Goal: Check status: Check status

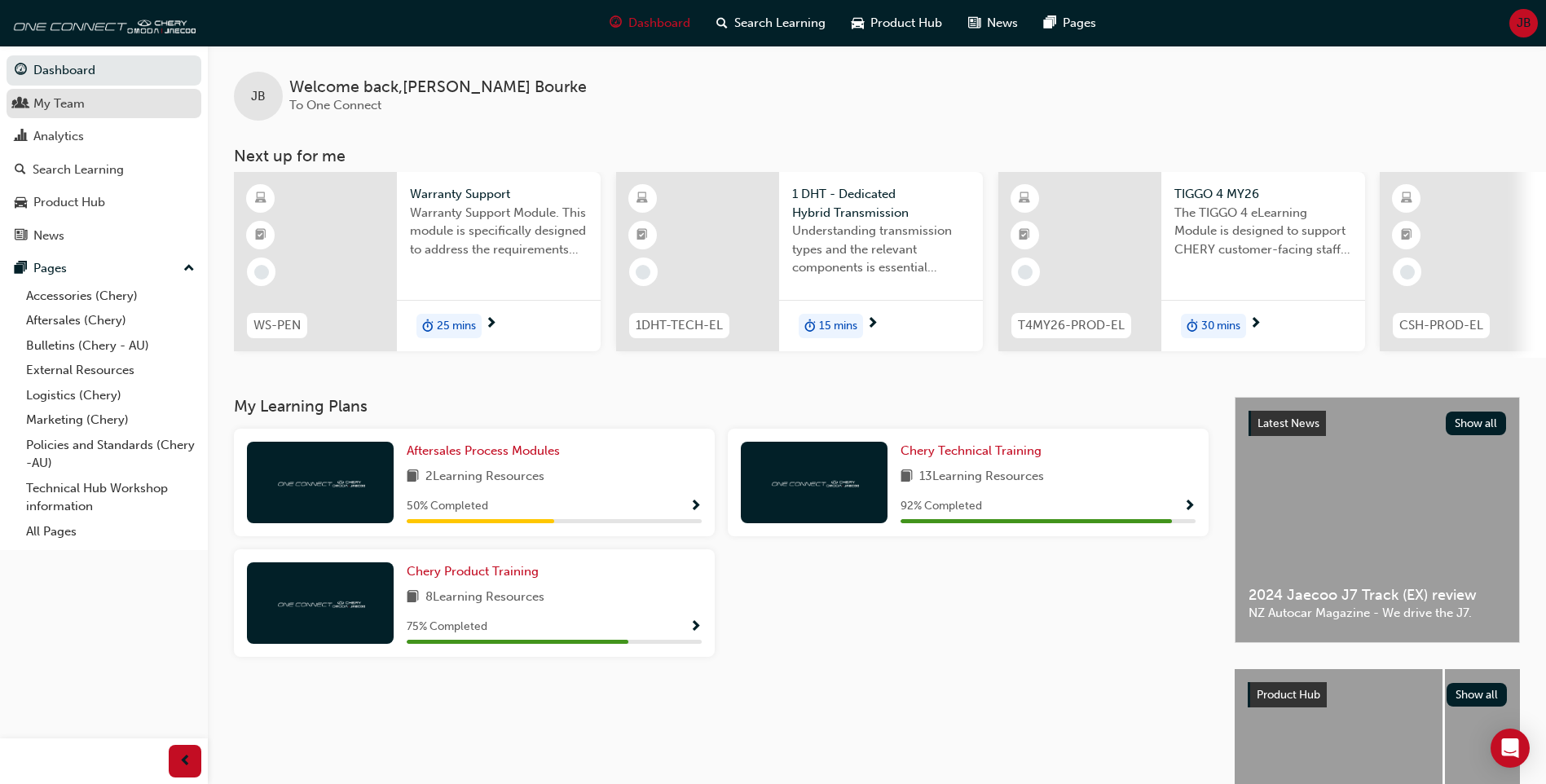
click at [103, 105] on div "My Team" at bounding box center [104, 104] width 179 height 21
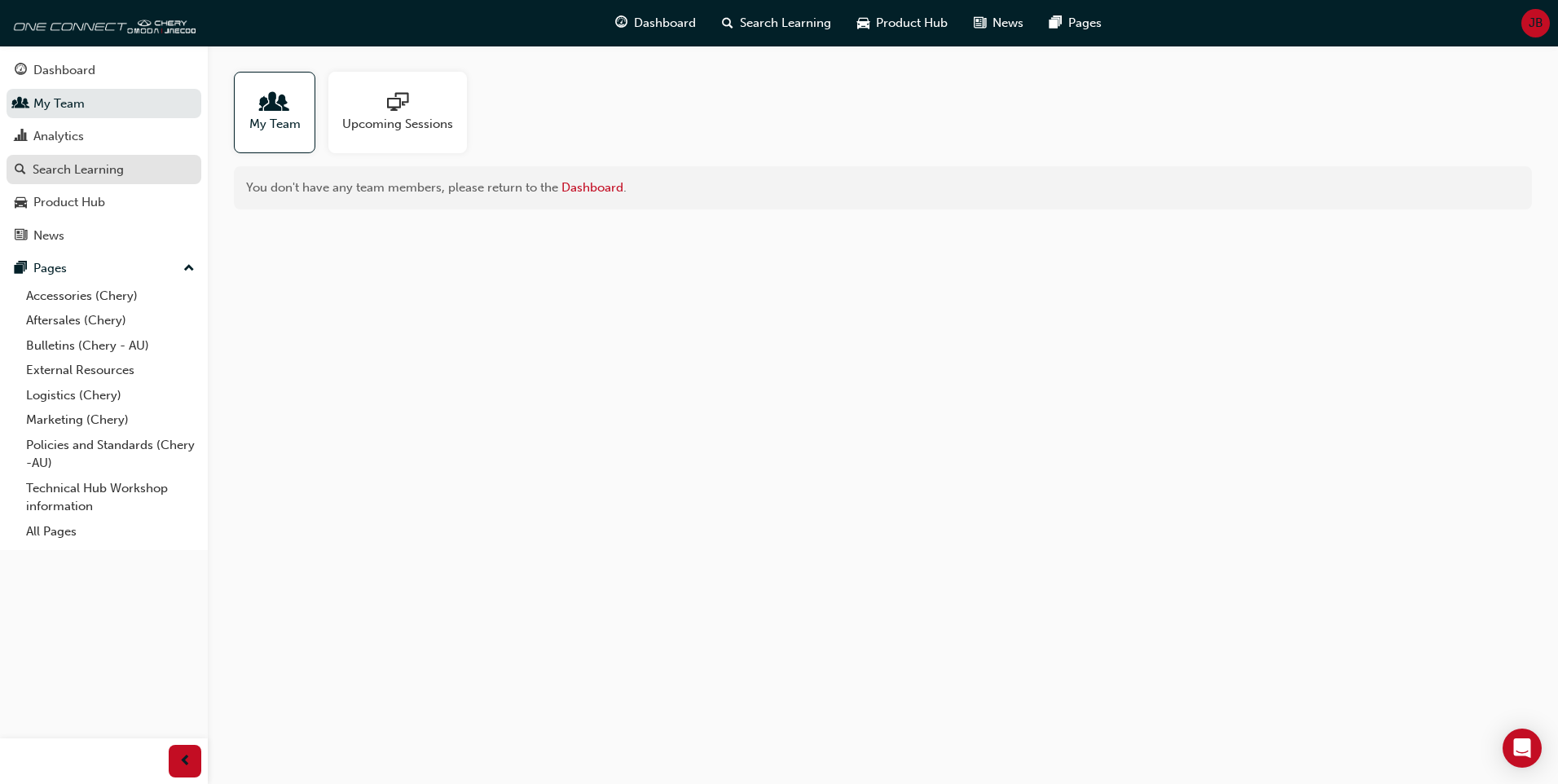
click at [119, 168] on div "Search Learning" at bounding box center [79, 170] width 92 height 19
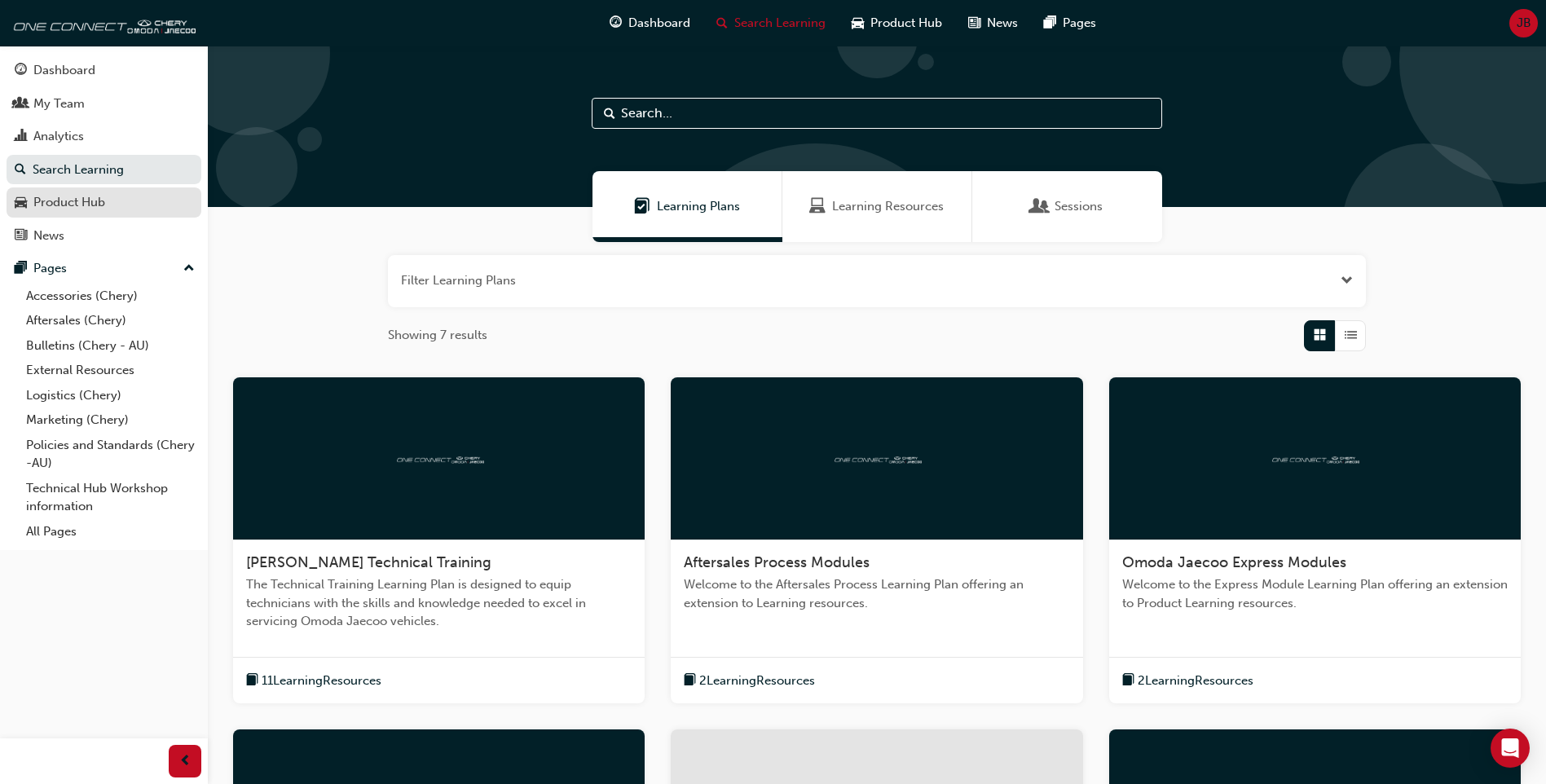
click at [115, 200] on div "Product Hub" at bounding box center [104, 203] width 179 height 21
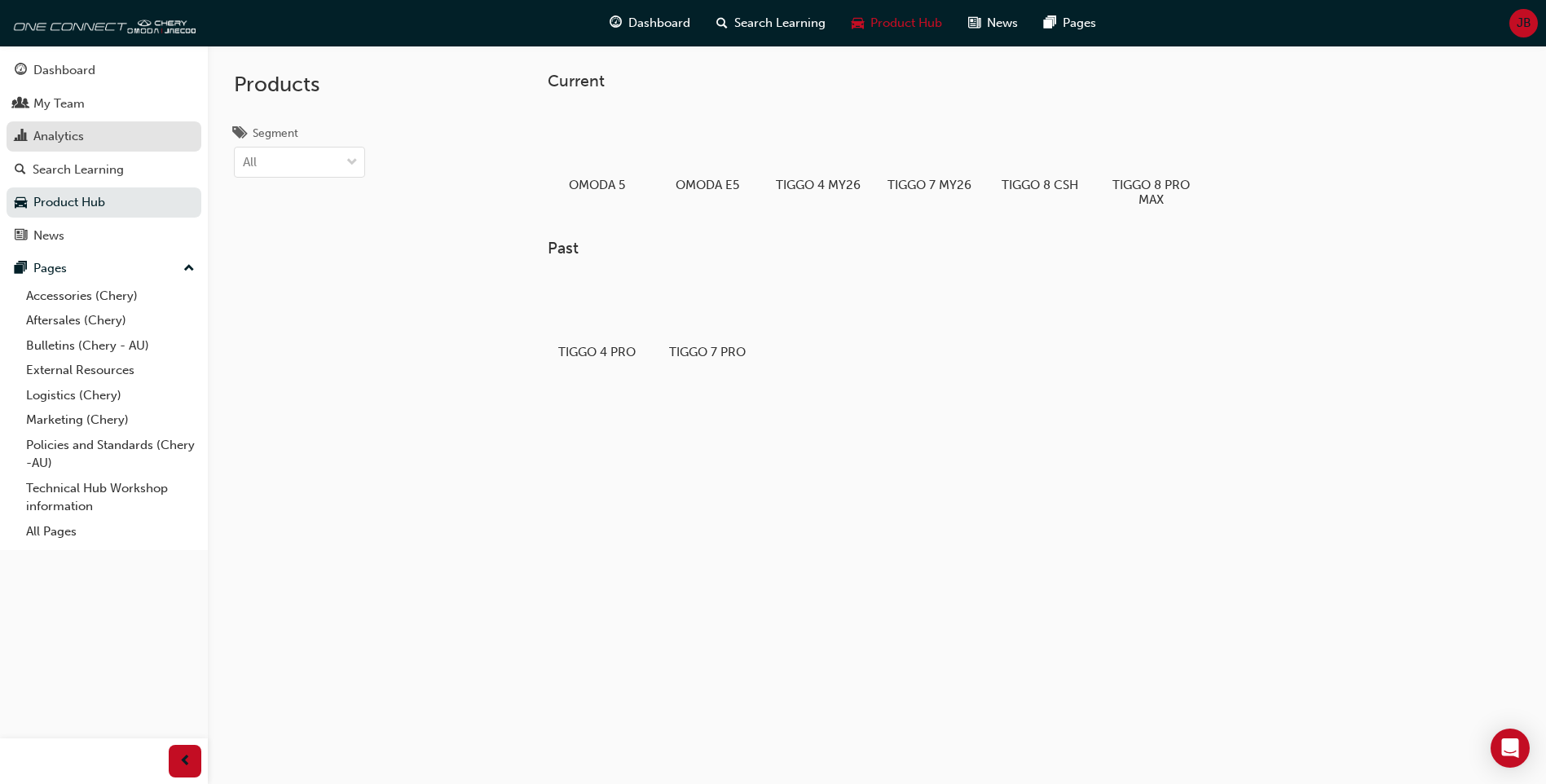
click at [155, 131] on div "Analytics" at bounding box center [104, 136] width 179 height 21
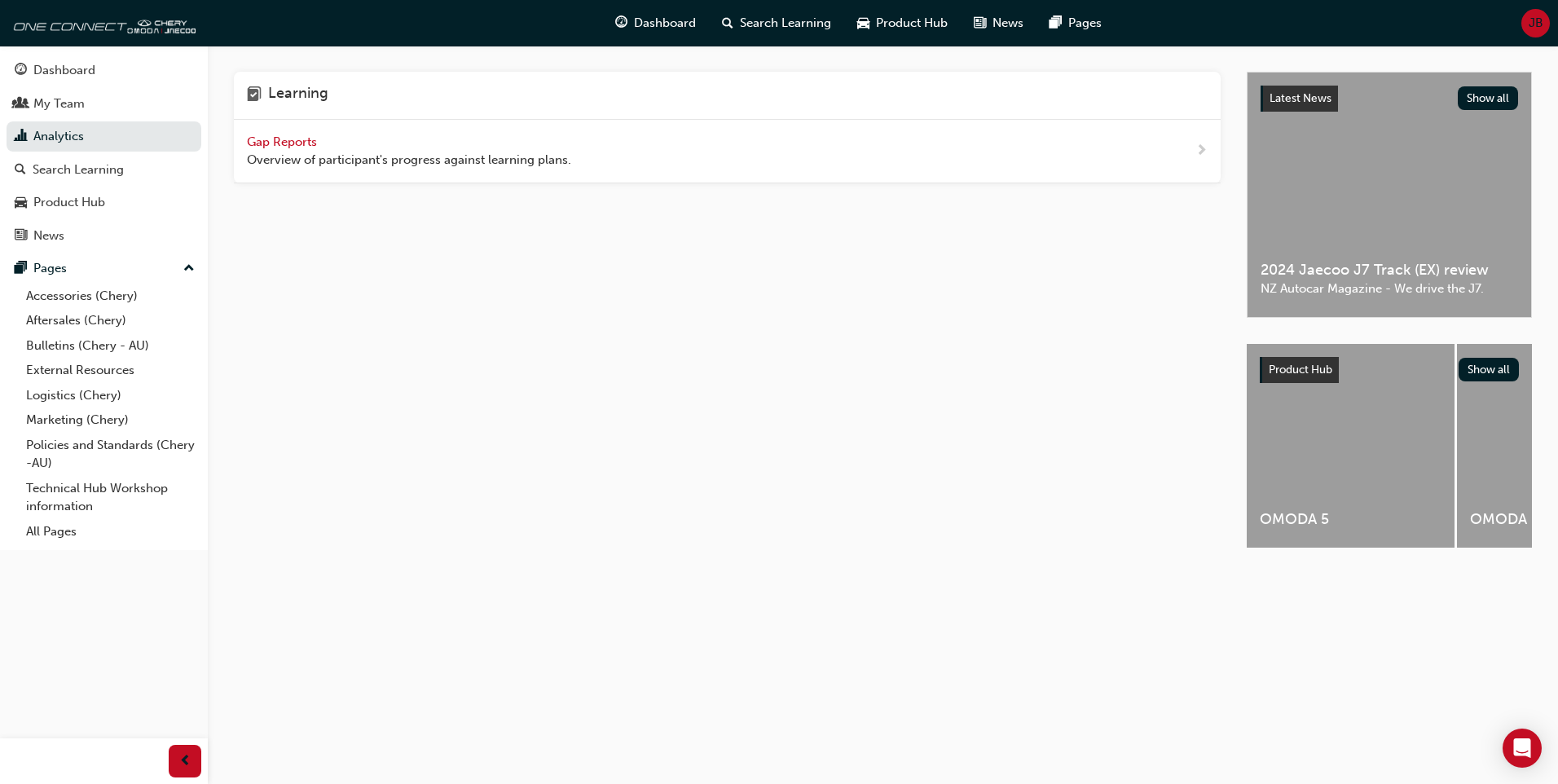
click at [286, 155] on span "Overview of participant's progress against learning plans." at bounding box center [408, 160] width 324 height 19
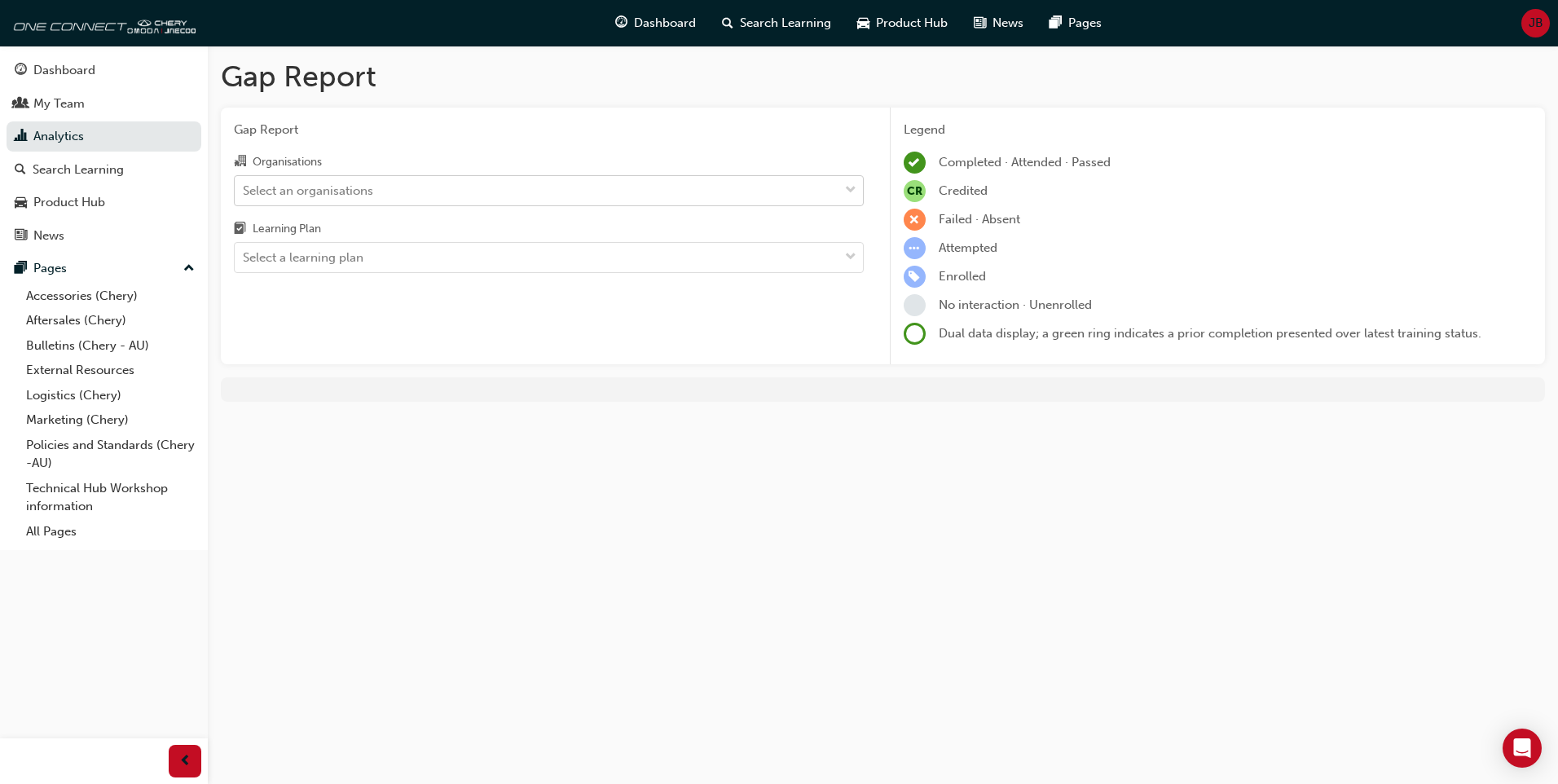
click at [322, 188] on div "Select an organisations" at bounding box center [308, 191] width 131 height 19
click at [245, 188] on input "Organisations Select an organisations" at bounding box center [244, 189] width 2 height 14
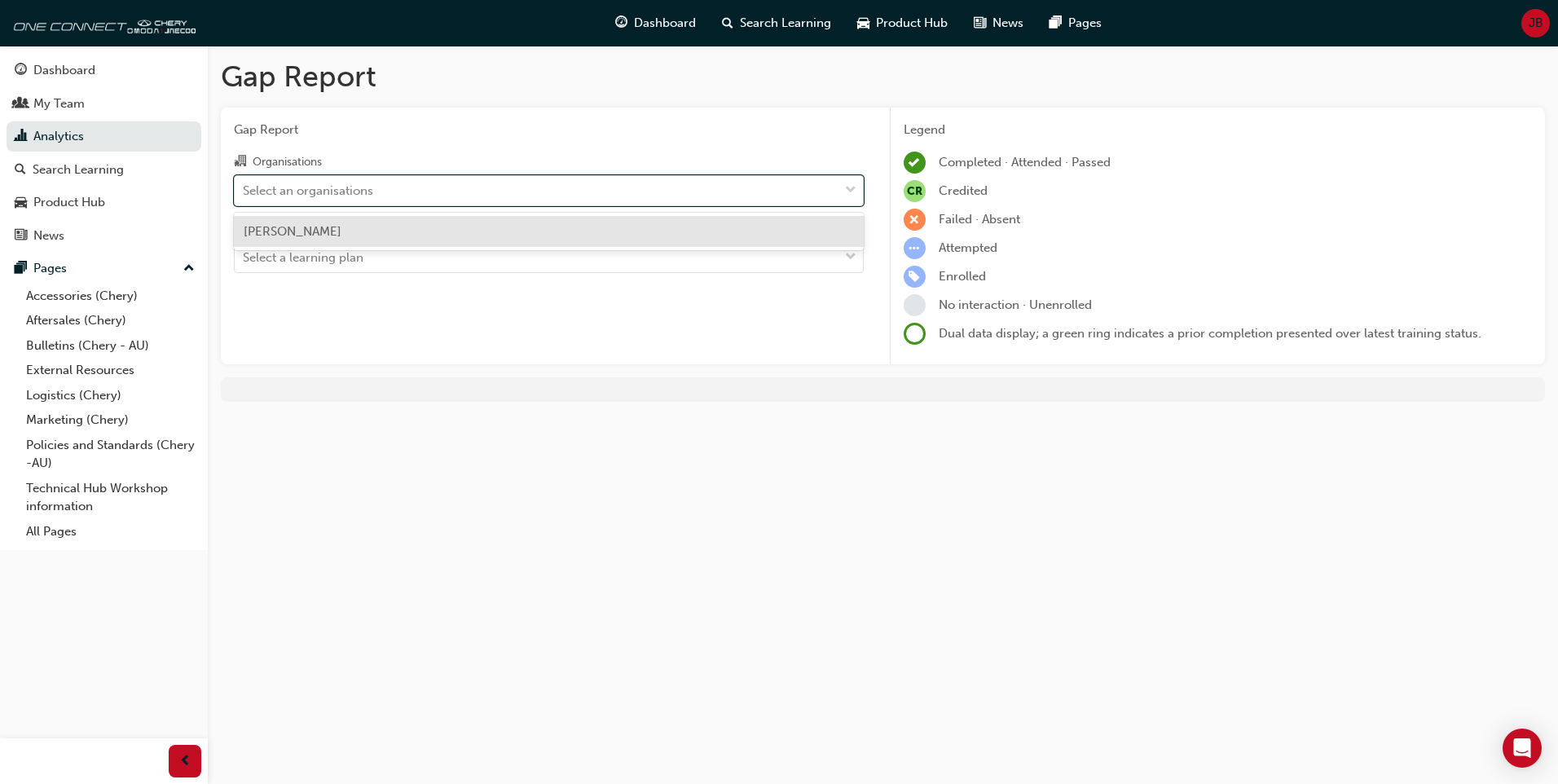
click at [341, 227] on span "[PERSON_NAME]" at bounding box center [293, 232] width 98 height 15
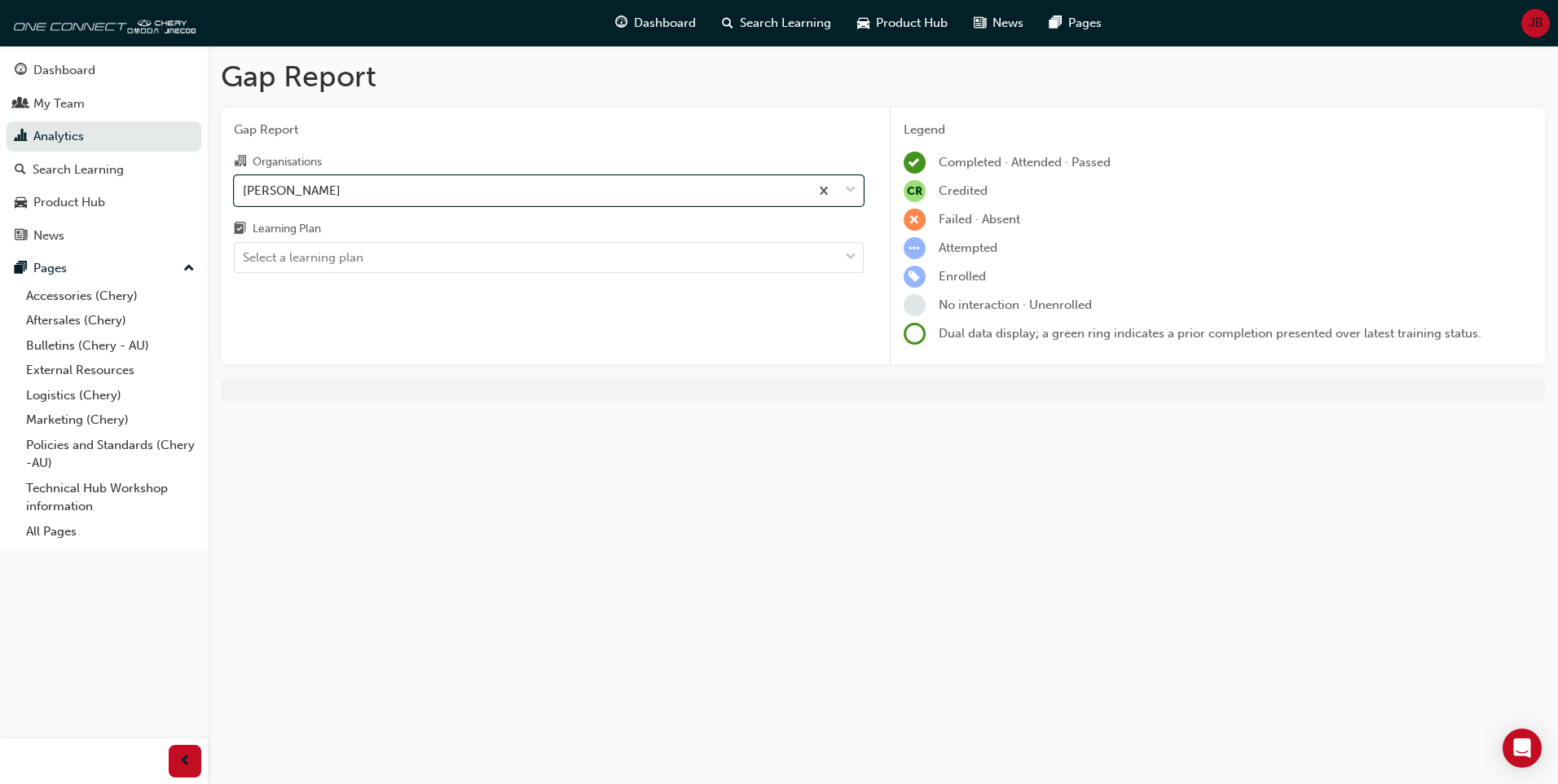
click at [767, 362] on div "Gap Report Organisations option [PERSON_NAME], selected. 0 results available. S…" at bounding box center [549, 236] width 656 height 258
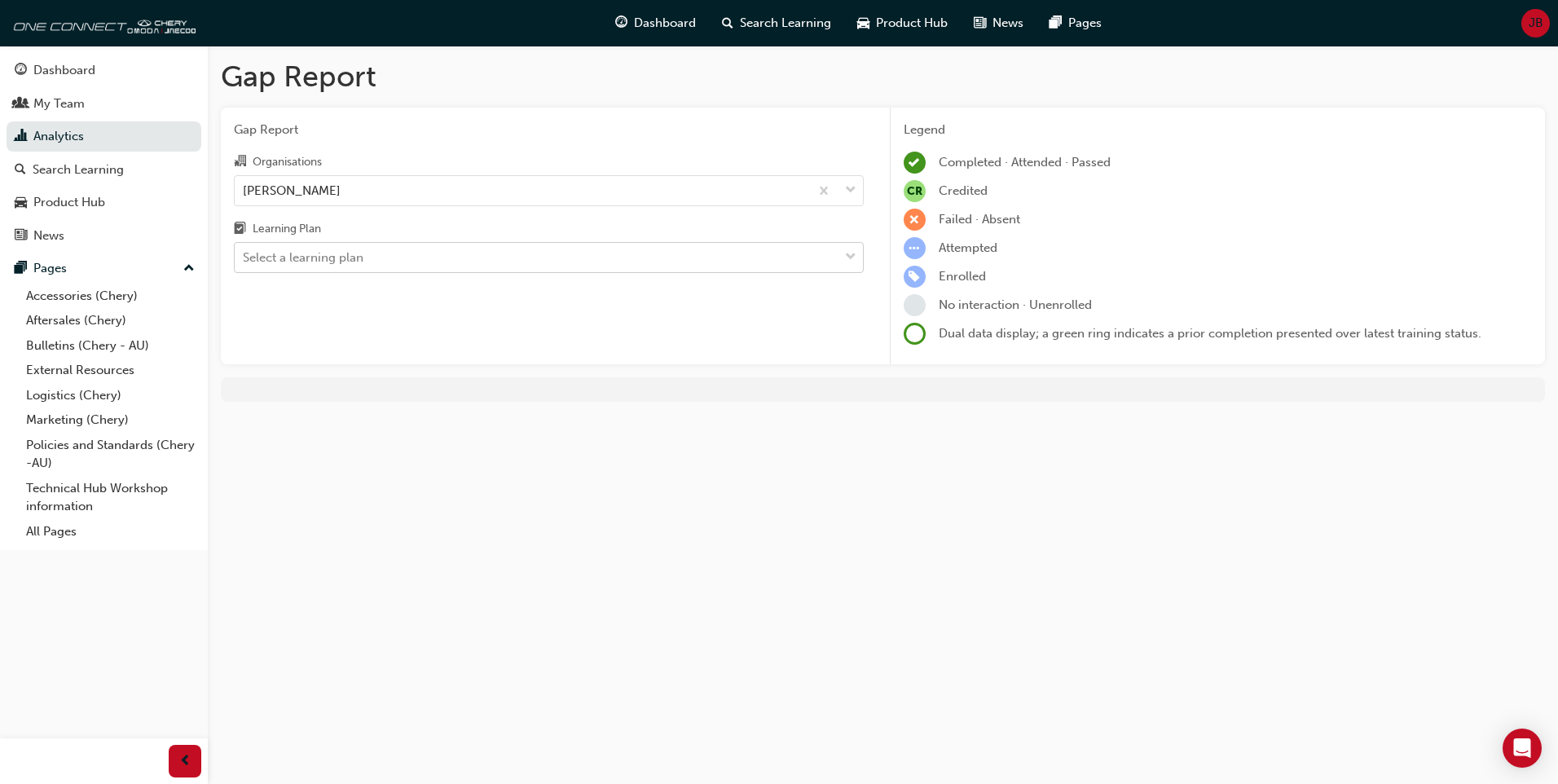
click at [835, 258] on div "Select a learning plan" at bounding box center [536, 258] width 604 height 29
click at [245, 258] on input "Learning Plan Select a learning plan" at bounding box center [244, 257] width 2 height 14
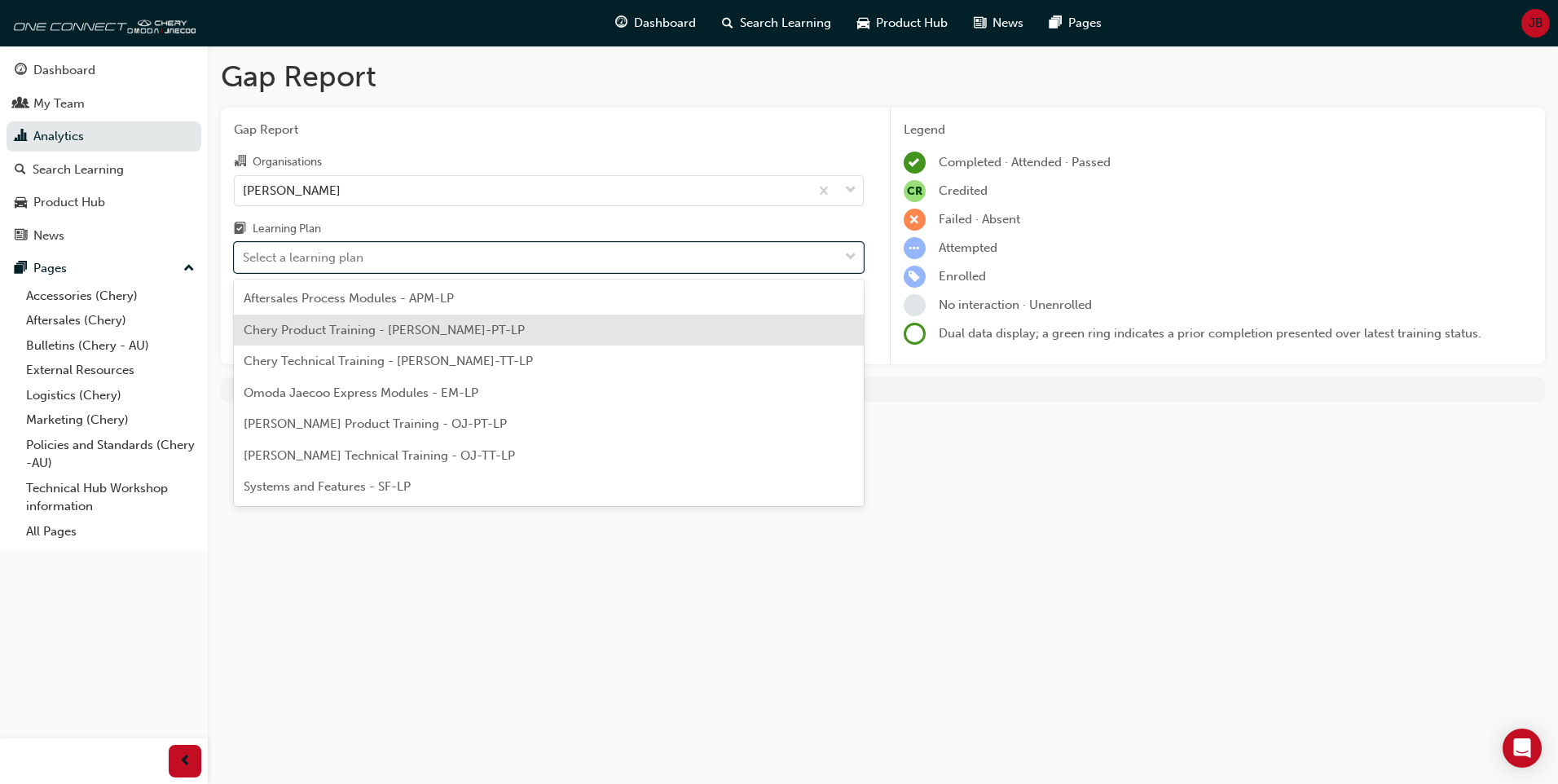
click at [1246, 557] on div "Gap Report Gap Report Organisations Chery Wollongong Learning Plan option Chery…" at bounding box center [779, 392] width 1558 height 784
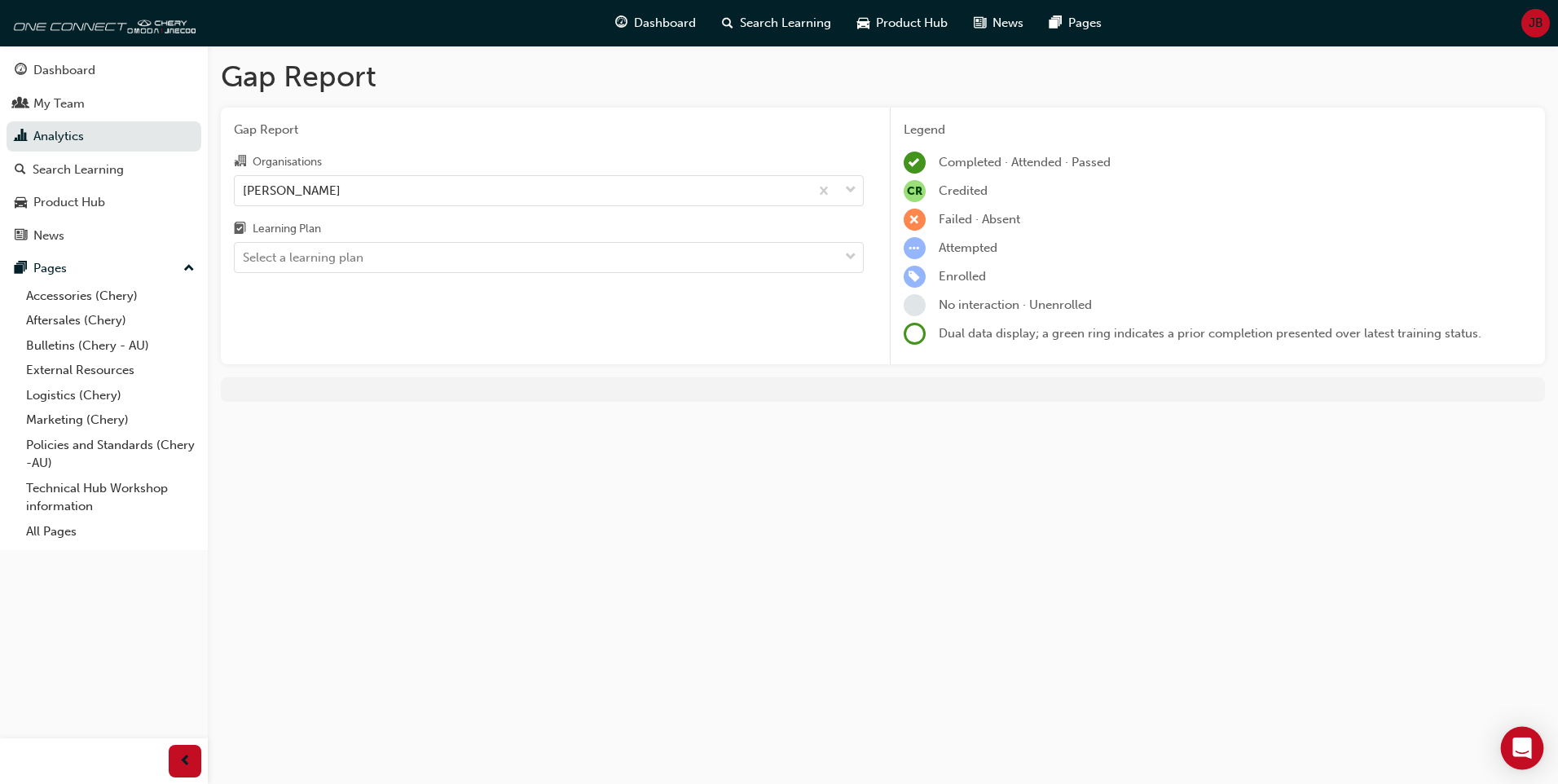
click at [1524, 753] on icon "Open Intercom Messenger" at bounding box center [1522, 748] width 21 height 21
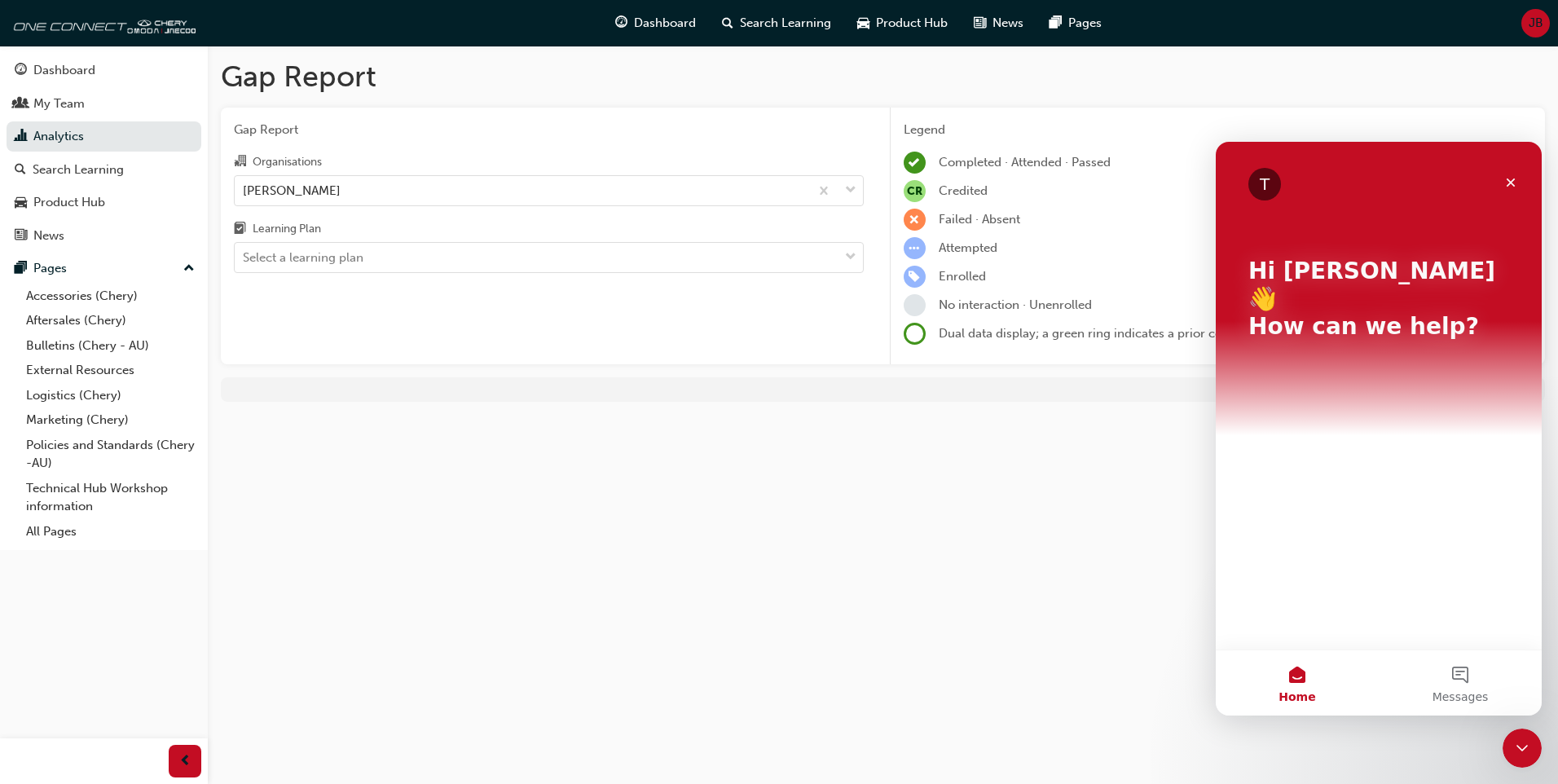
click at [1524, 753] on icon "Close Intercom Messenger" at bounding box center [1522, 748] width 20 height 20
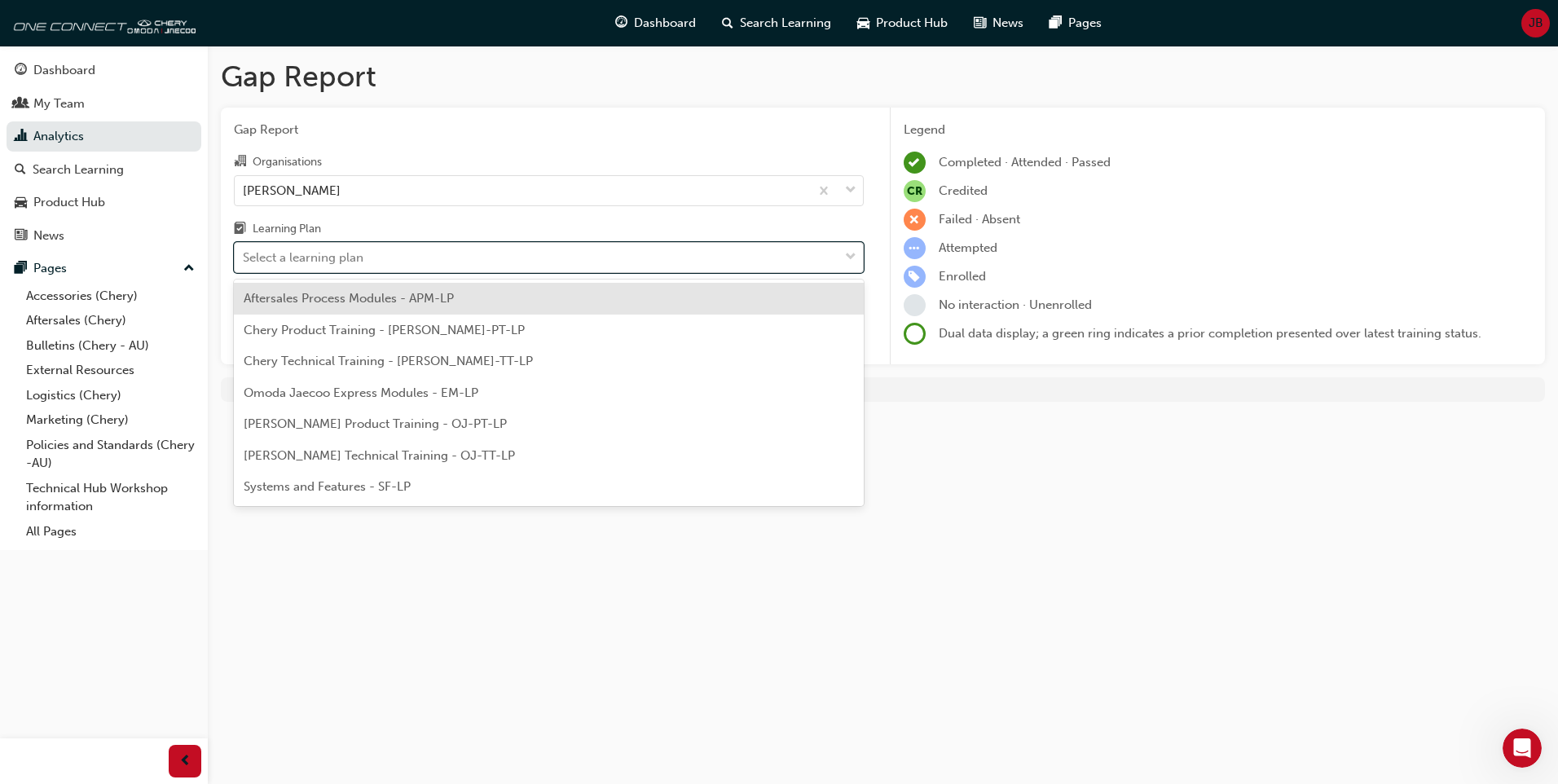
click at [835, 263] on div "Select a learning plan" at bounding box center [536, 258] width 604 height 29
click at [245, 263] on input "Learning Plan option Aftersales Process Modules - APM-LP focused, 1 of 7. 7 res…" at bounding box center [244, 257] width 2 height 14
click at [813, 297] on div "Aftersales Process Modules - APM-LP" at bounding box center [549, 299] width 630 height 32
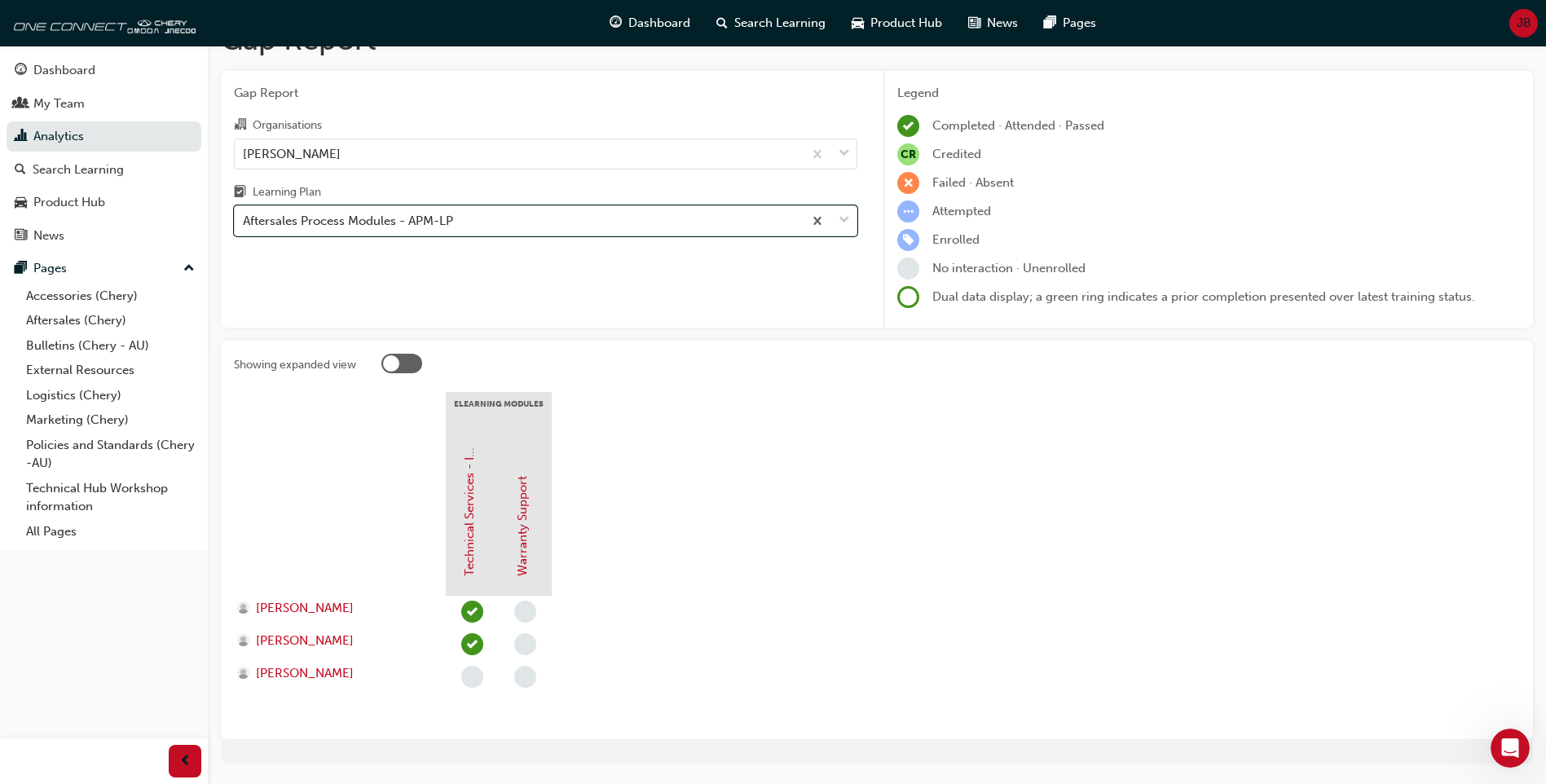
scroll to position [2, 0]
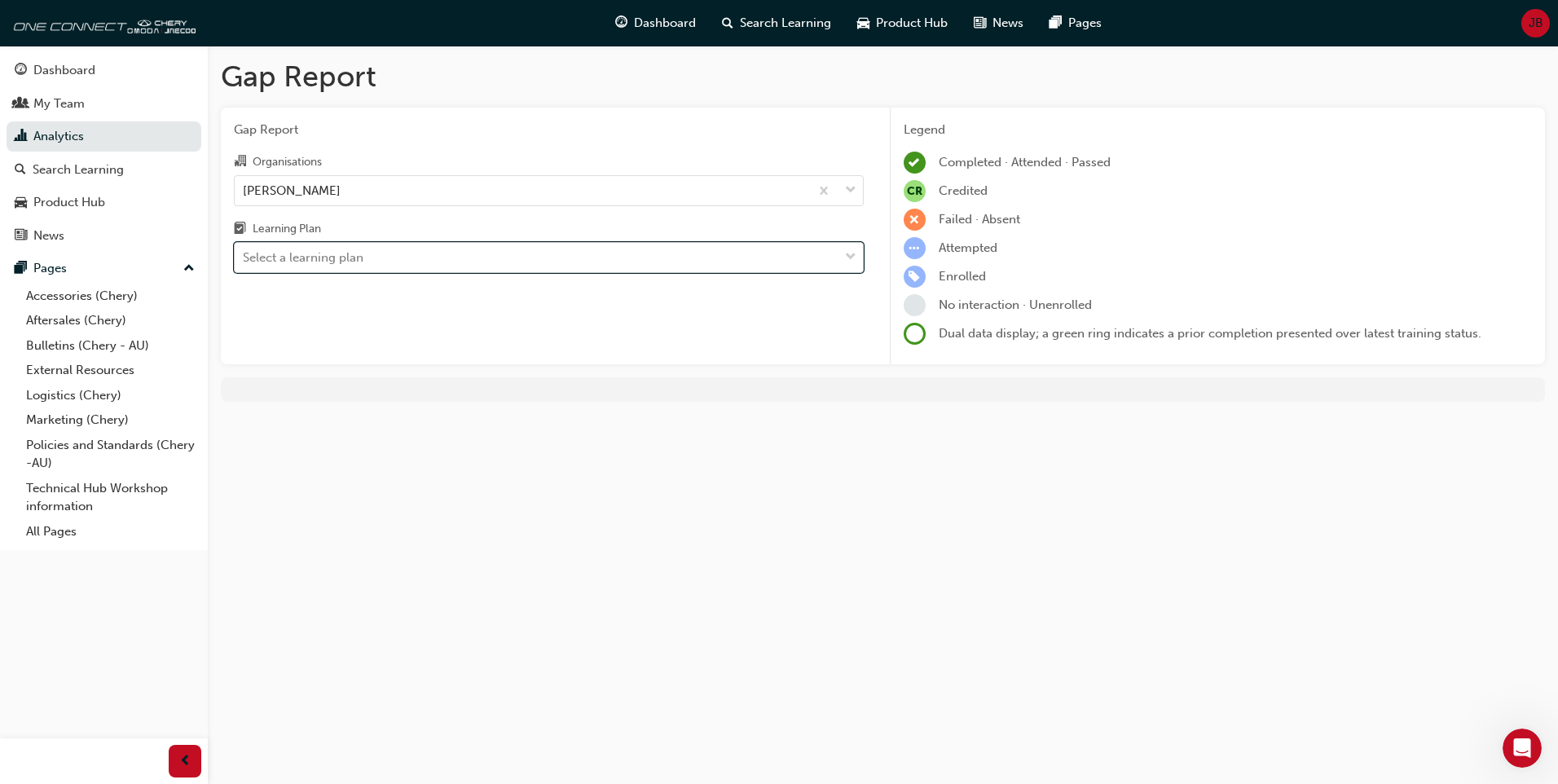
click at [854, 258] on span "down-icon" at bounding box center [850, 257] width 11 height 21
click at [245, 258] on input "Learning Plan option Aftersales Process Modules - APM-LP, selected. 0 results a…" at bounding box center [244, 257] width 2 height 14
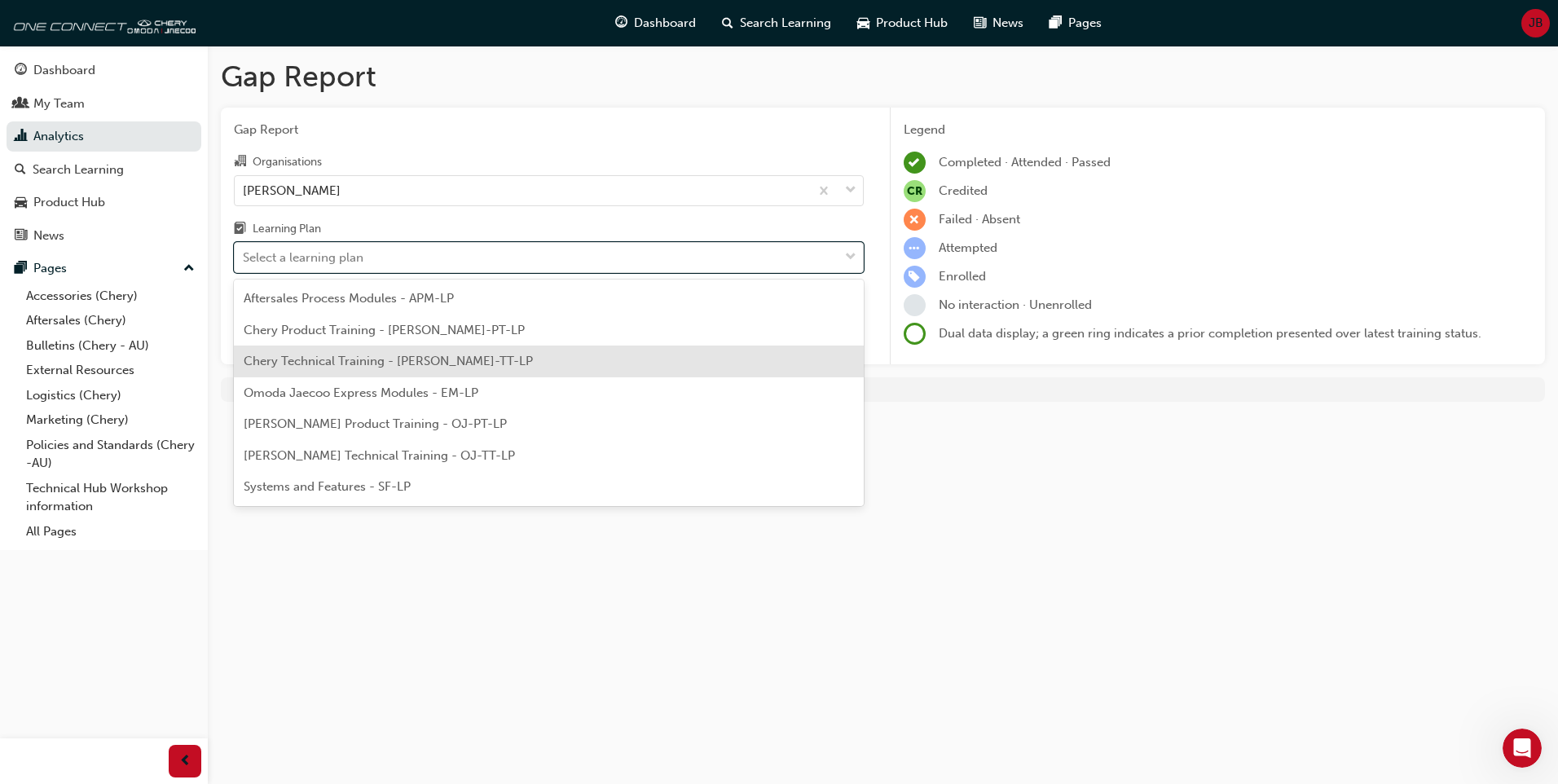
click at [742, 353] on div "Chery Technical Training - [PERSON_NAME]-TT-LP" at bounding box center [549, 362] width 630 height 32
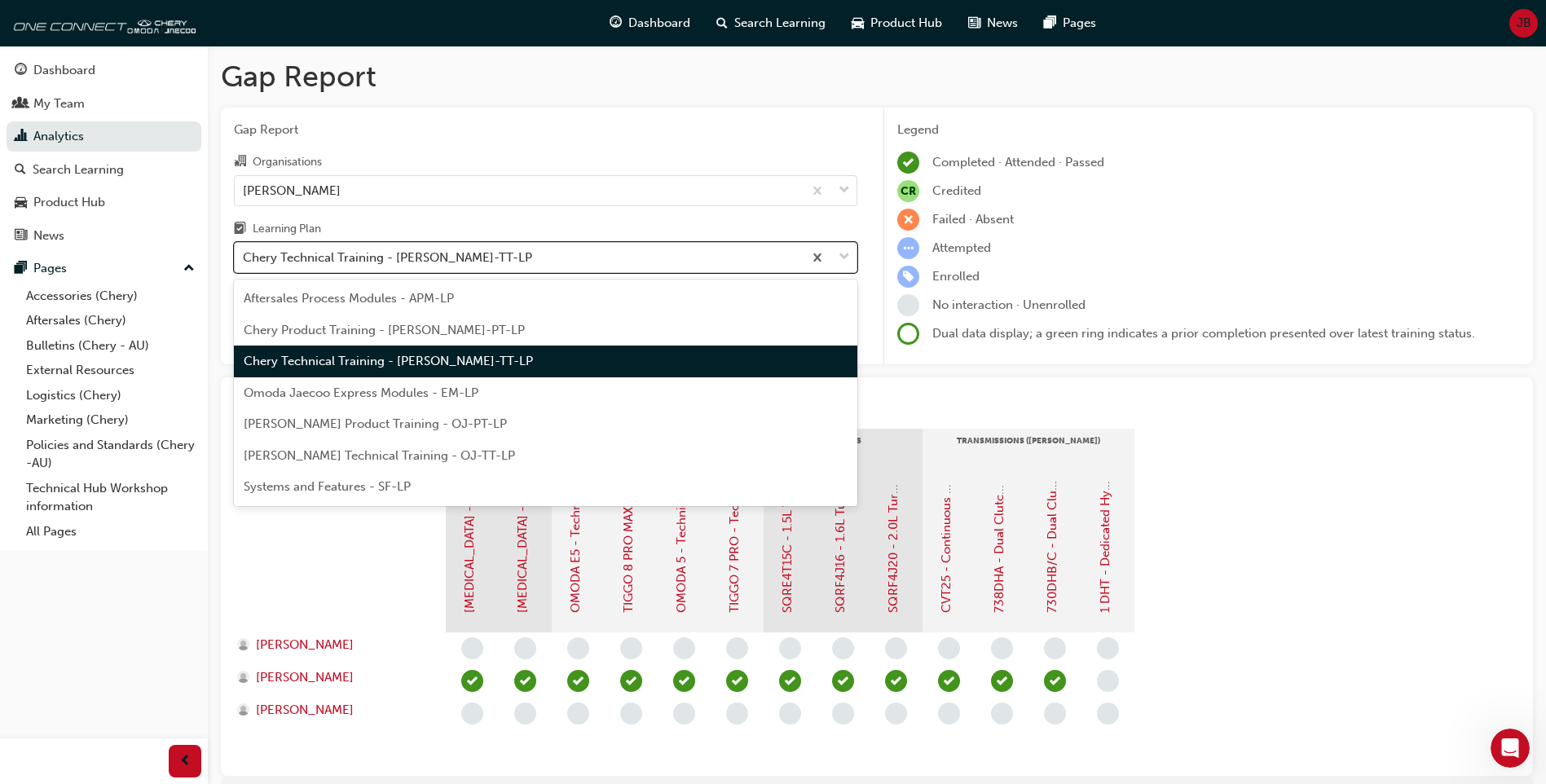
click at [846, 255] on span "down-icon" at bounding box center [844, 257] width 11 height 21
click at [245, 255] on input "Learning Plan option Chery Technical Training - [PERSON_NAME]-TT-LP, selected. …" at bounding box center [244, 257] width 2 height 14
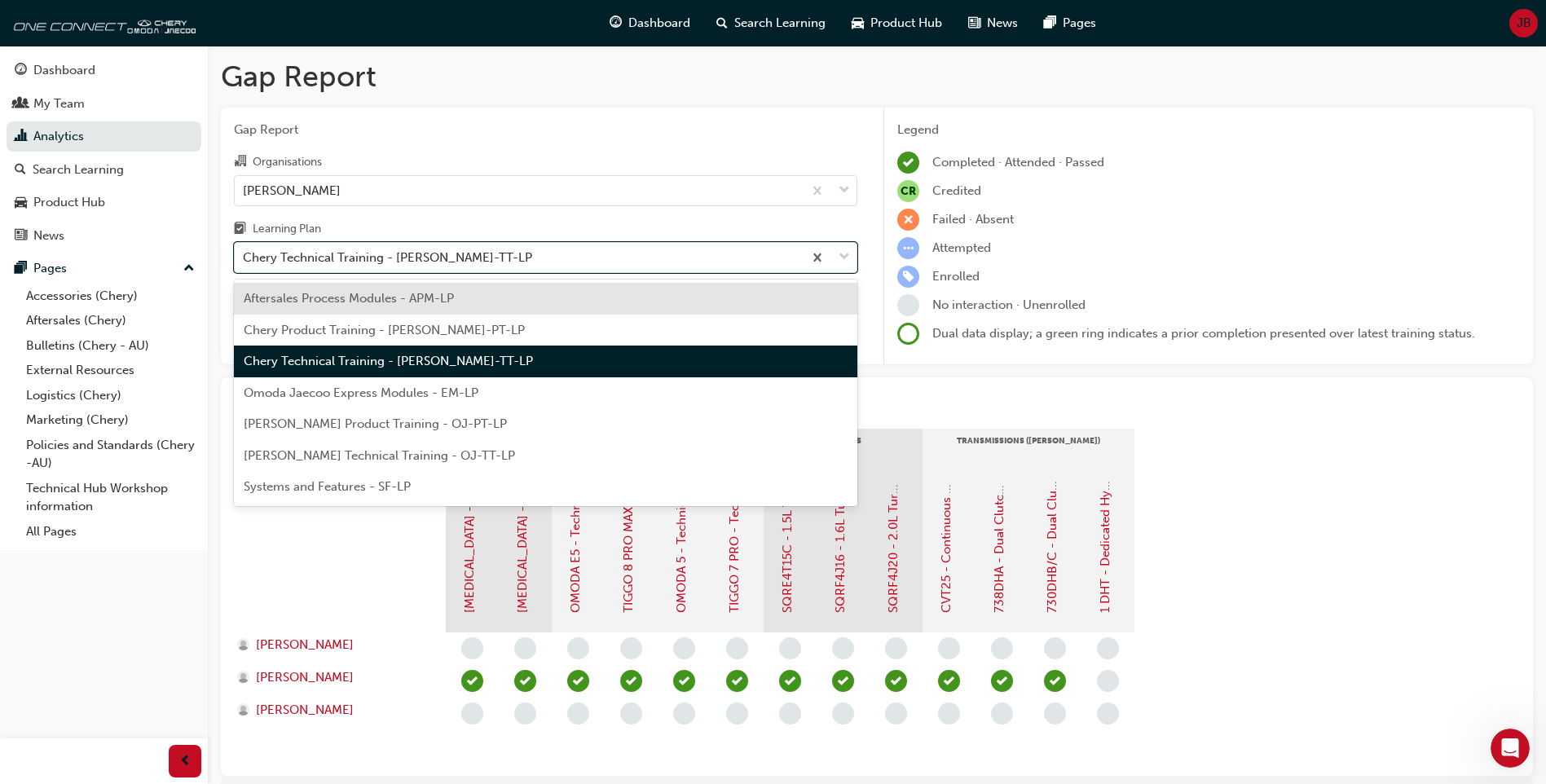
click at [787, 318] on div "Chery Product Training - [PERSON_NAME]-PT-LP" at bounding box center [545, 331] width 623 height 32
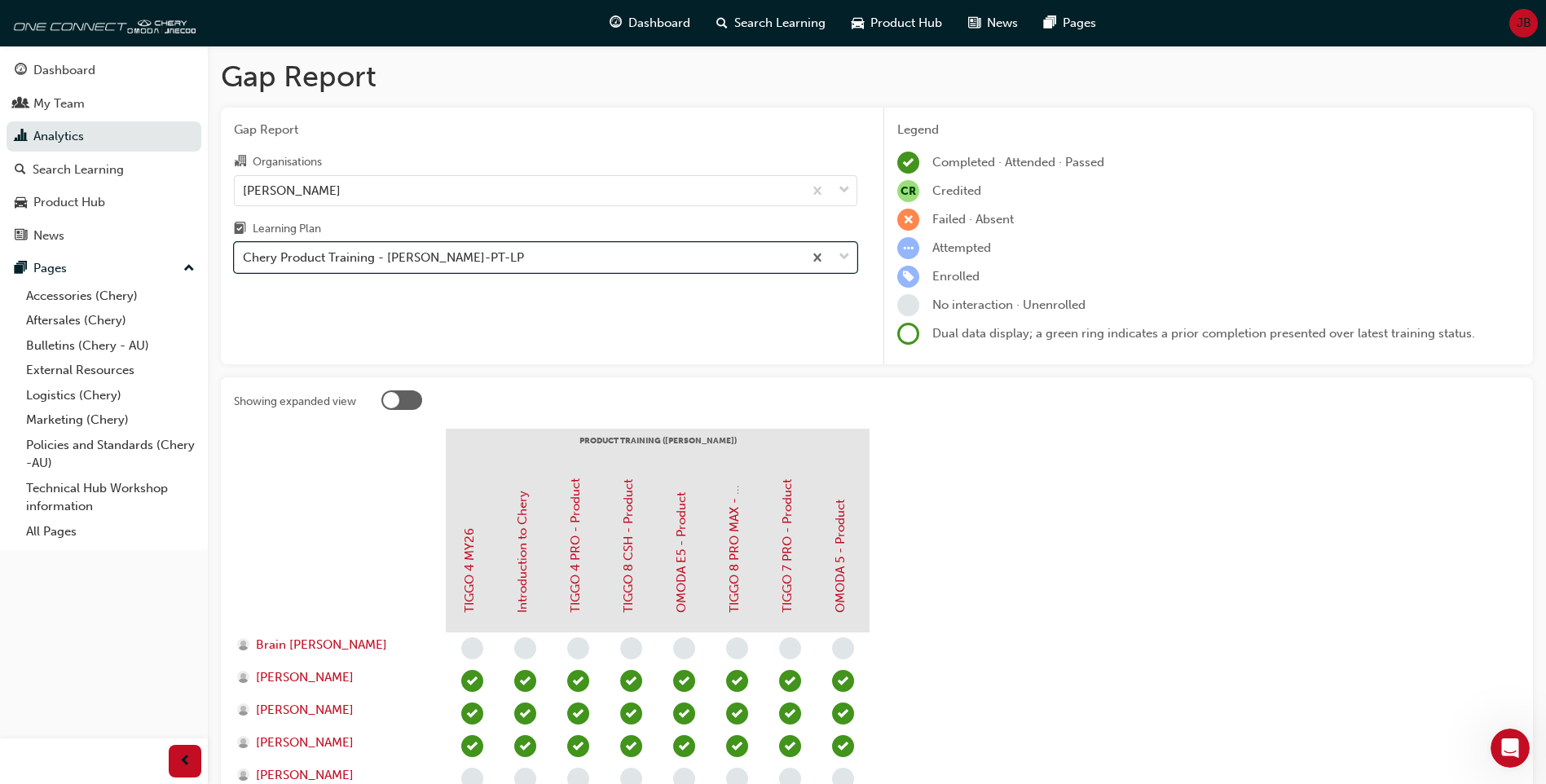
click at [847, 254] on span "down-icon" at bounding box center [844, 257] width 11 height 21
click at [245, 254] on input "Learning Plan option Chery Product Training - [PERSON_NAME]-PT-LP, selected. 0 …" at bounding box center [244, 257] width 2 height 14
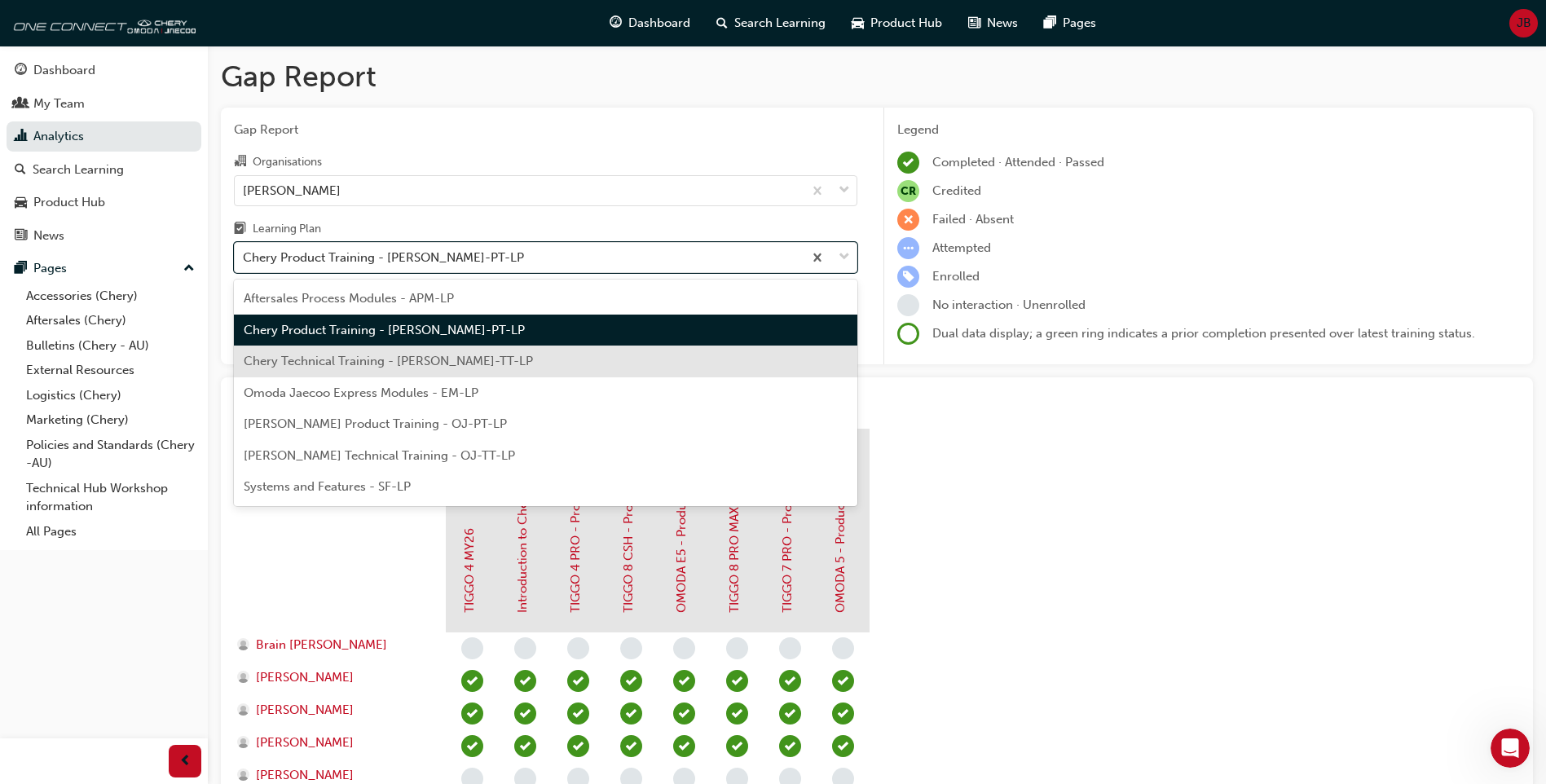
click at [759, 353] on div "Chery Technical Training - [PERSON_NAME]-TT-LP" at bounding box center [545, 362] width 623 height 32
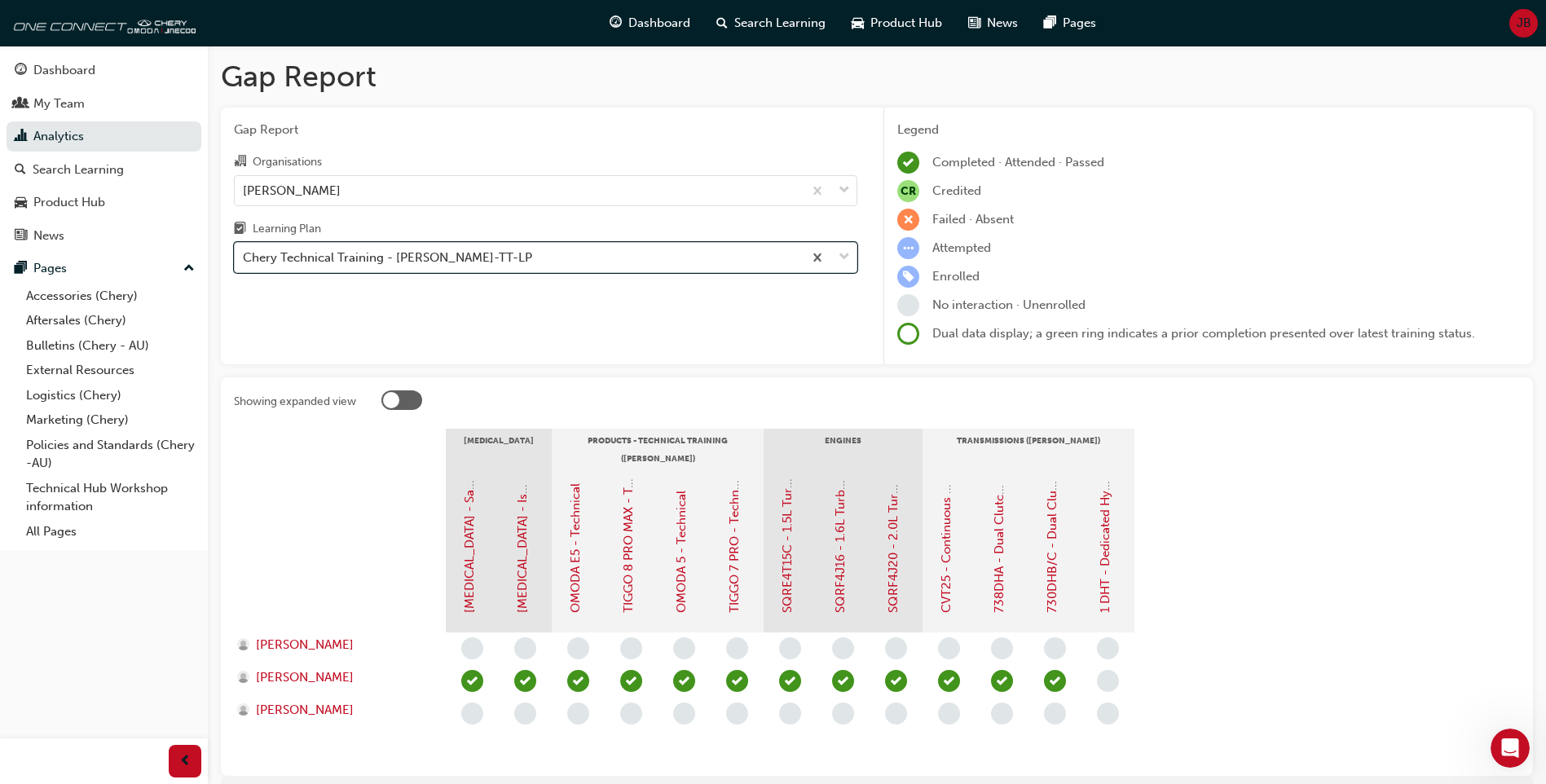
click at [843, 258] on span "down-icon" at bounding box center [844, 257] width 11 height 21
click at [245, 258] on input "Learning Plan option Chery Technical Training - [PERSON_NAME]-TT-LP, selected. …" at bounding box center [244, 257] width 2 height 14
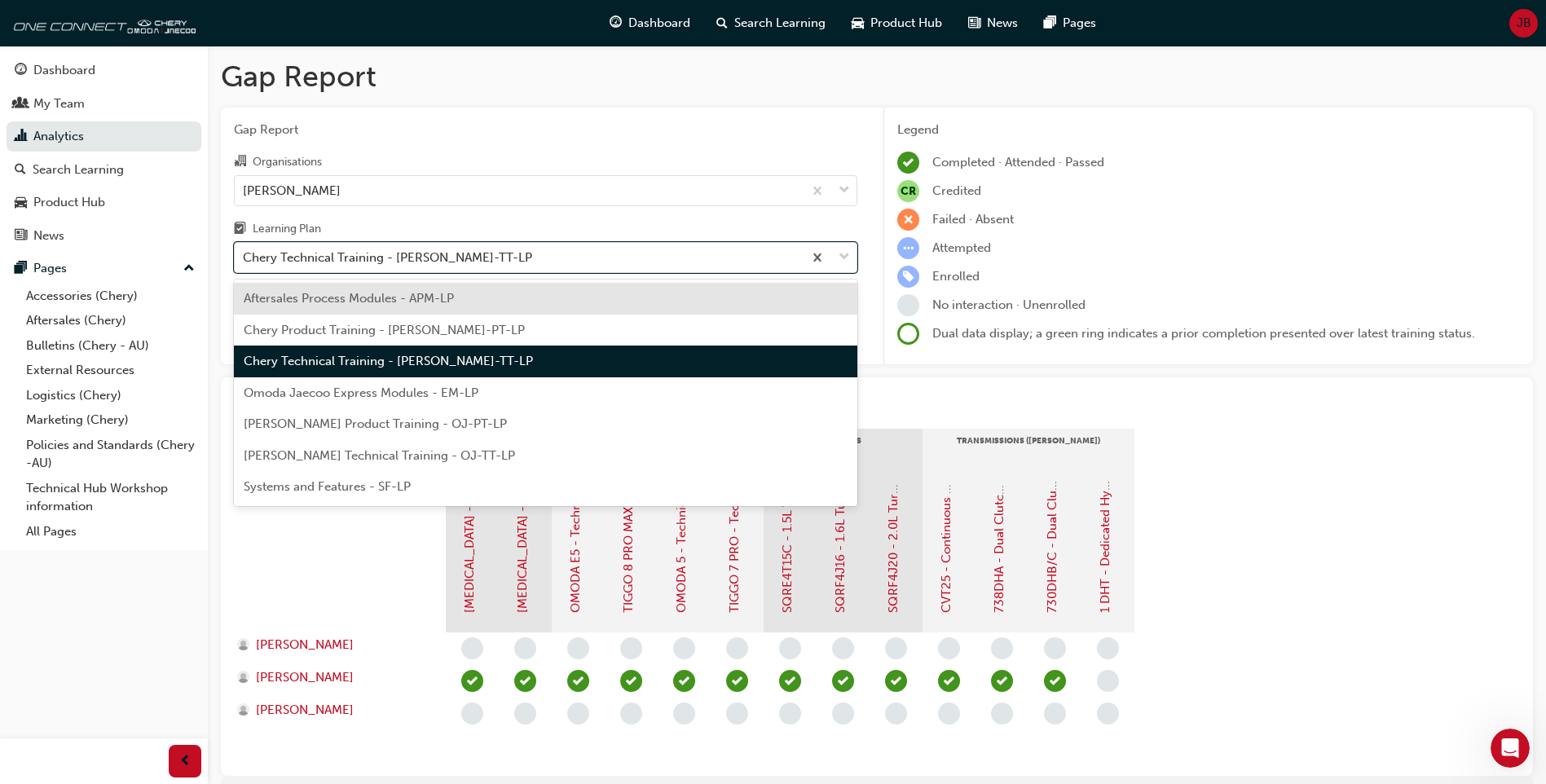
click at [720, 387] on div "Omoda Jaecoo Express Modules - EM-LP" at bounding box center [545, 393] width 623 height 32
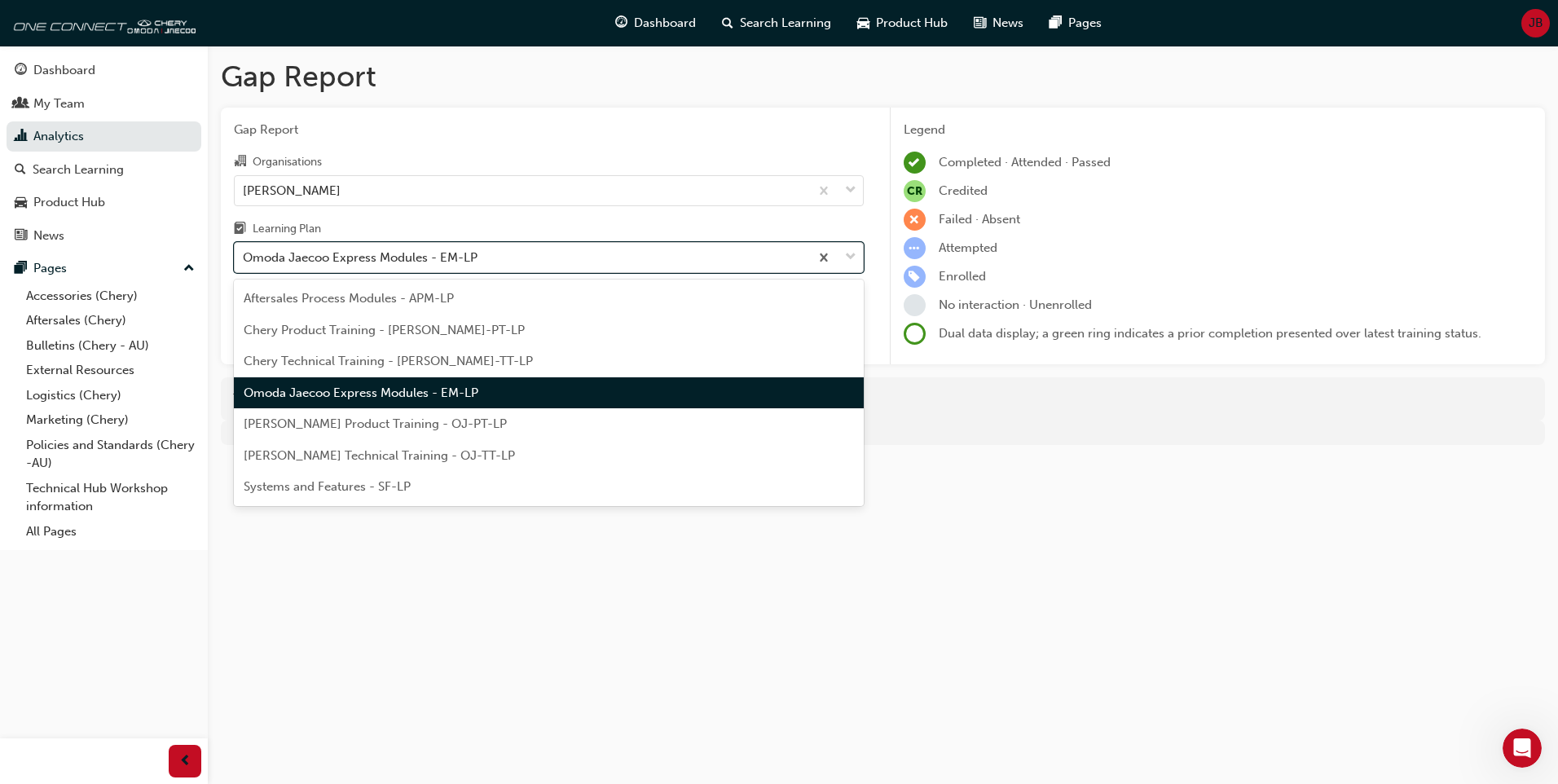
click at [856, 255] on div at bounding box center [836, 257] width 54 height 29
click at [245, 255] on input "Learning Plan option Omoda Jaecoo Express Modules - EM-LP, selected. option Omo…" at bounding box center [244, 257] width 2 height 14
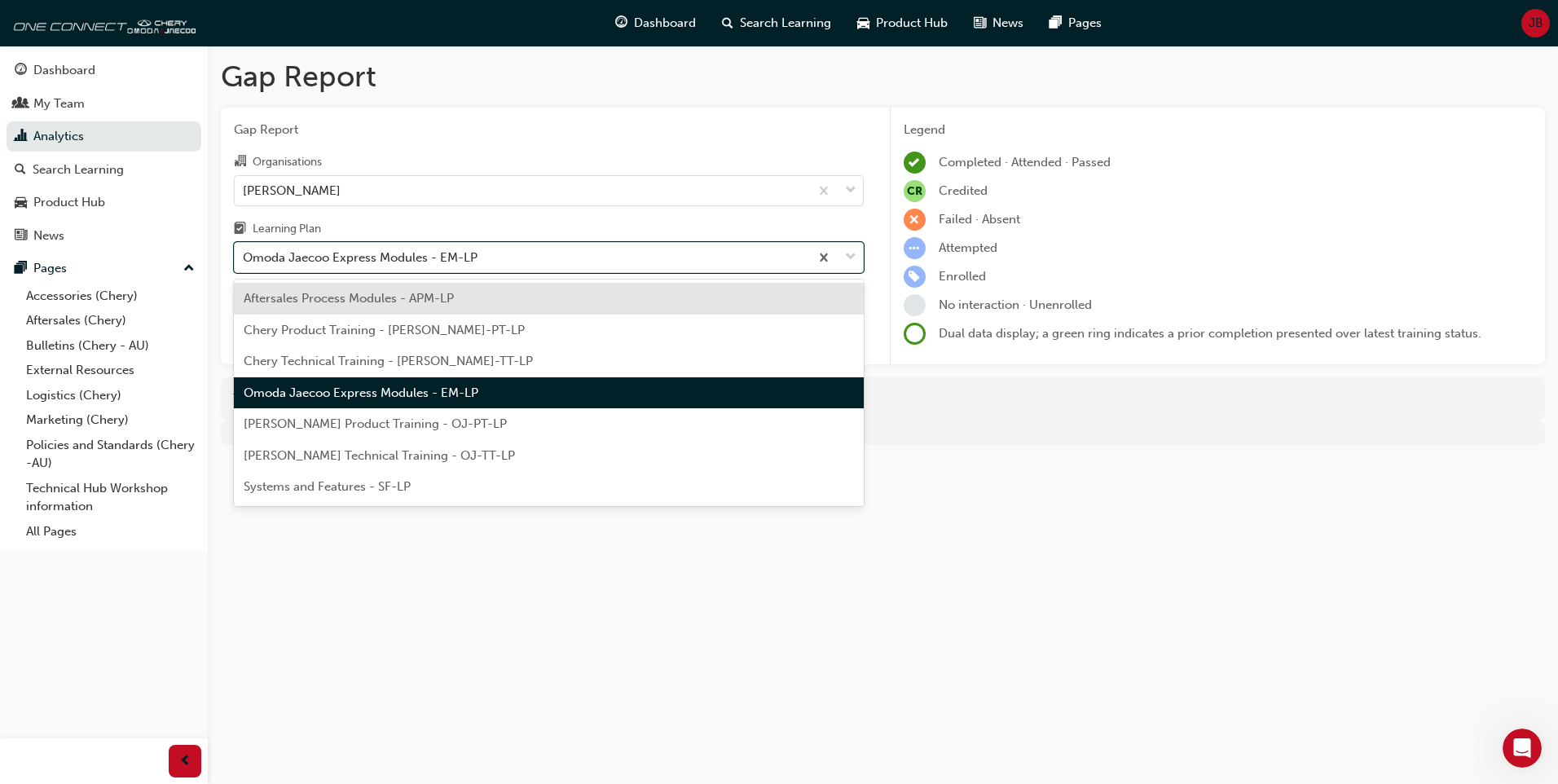
click at [799, 354] on div "Chery Technical Training - [PERSON_NAME]-TT-LP" at bounding box center [549, 362] width 630 height 32
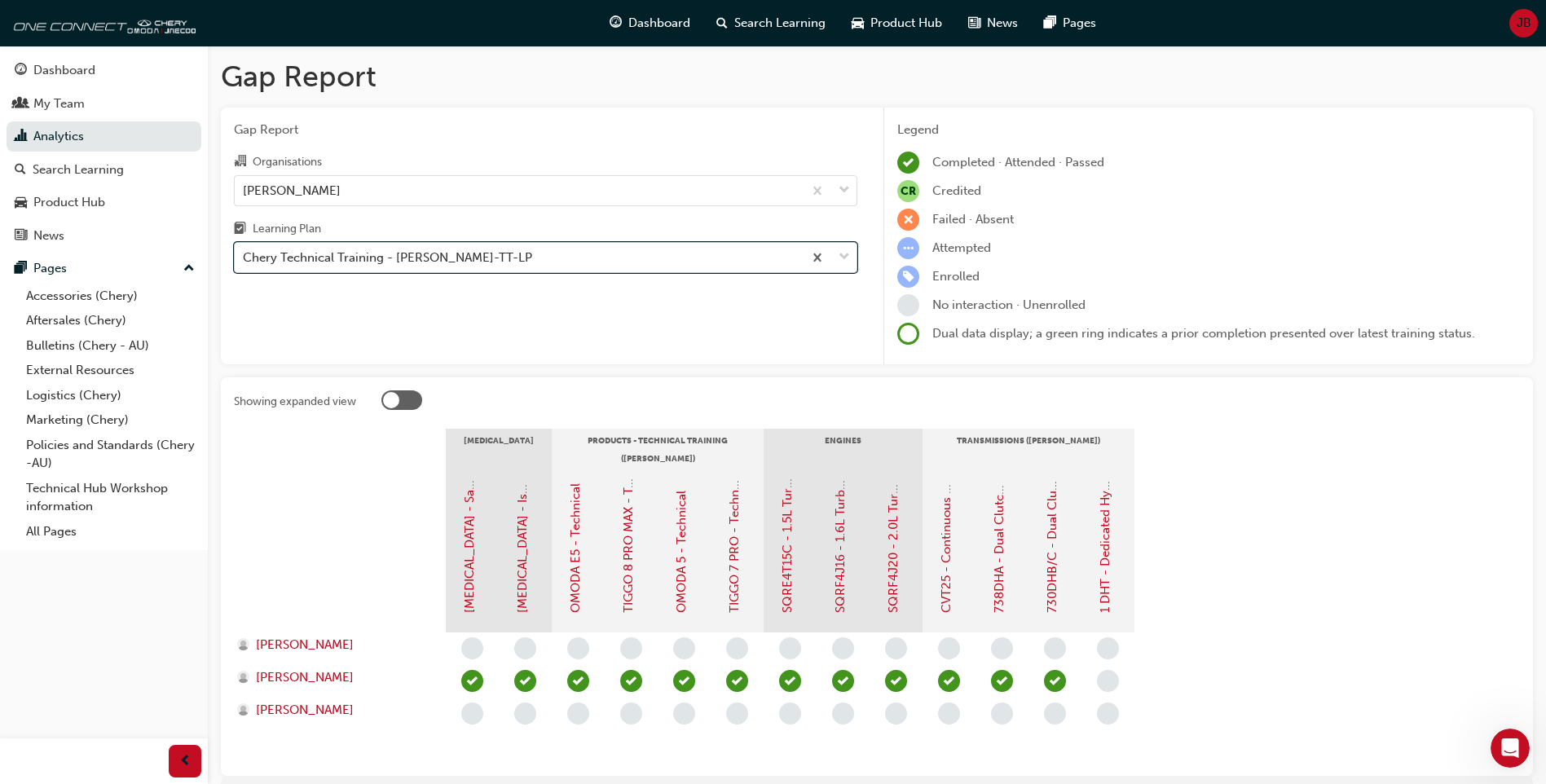
click at [847, 255] on span "down-icon" at bounding box center [844, 257] width 11 height 21
click at [245, 255] on input "Learning Plan option Chery Technical Training - [PERSON_NAME]-TT-LP, selected. …" at bounding box center [244, 257] width 2 height 14
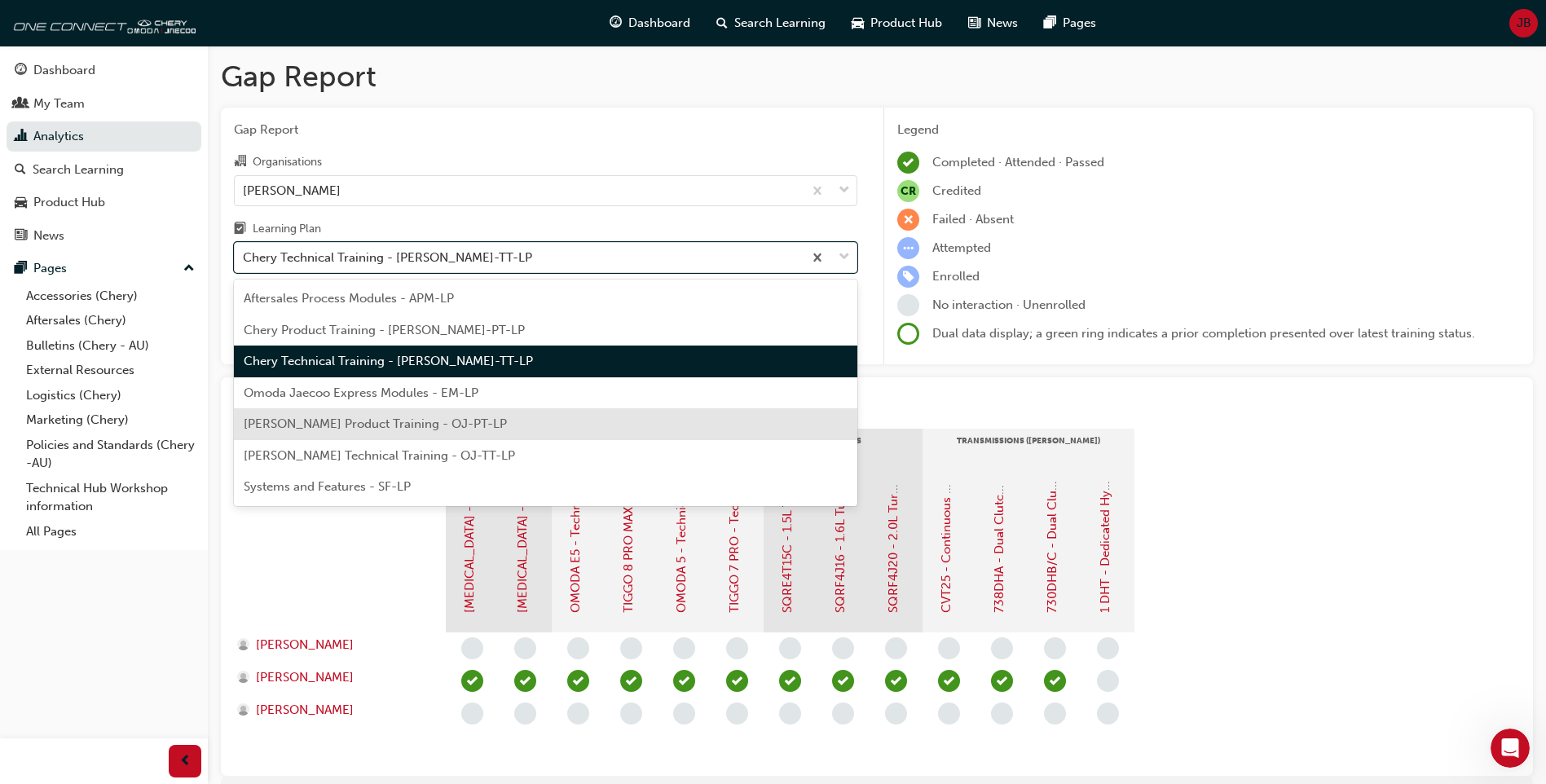
click at [767, 417] on div "[PERSON_NAME] Product Training - OJ-PT-LP" at bounding box center [545, 424] width 623 height 32
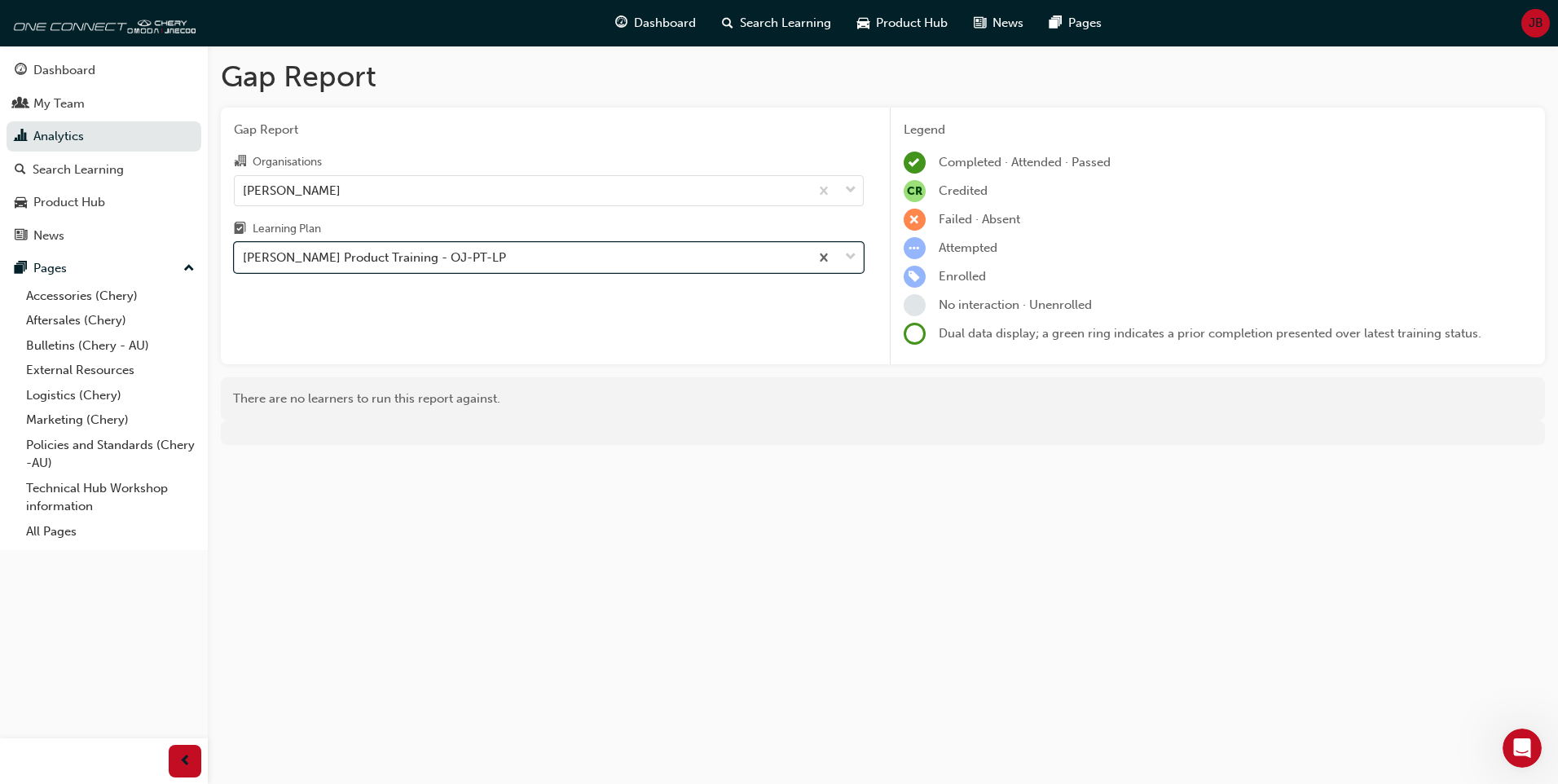
click at [845, 257] on span "down-icon" at bounding box center [850, 257] width 11 height 21
click at [245, 257] on input "Learning Plan option [PERSON_NAME] Product Training - OJ-PT-LP, selected. 0 res…" at bounding box center [244, 257] width 2 height 14
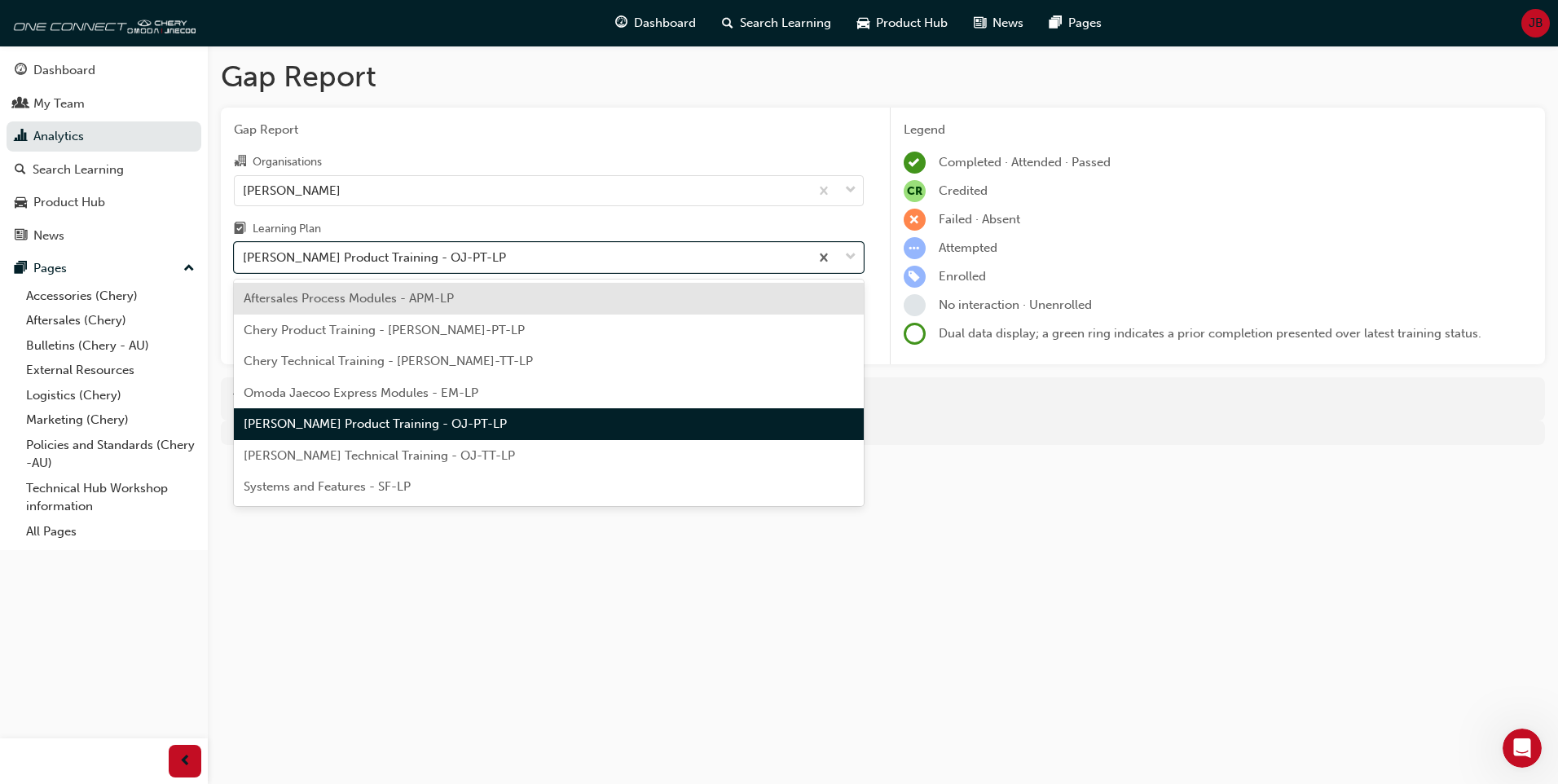
click at [737, 479] on div "Systems and Features - SF-LP" at bounding box center [549, 487] width 630 height 32
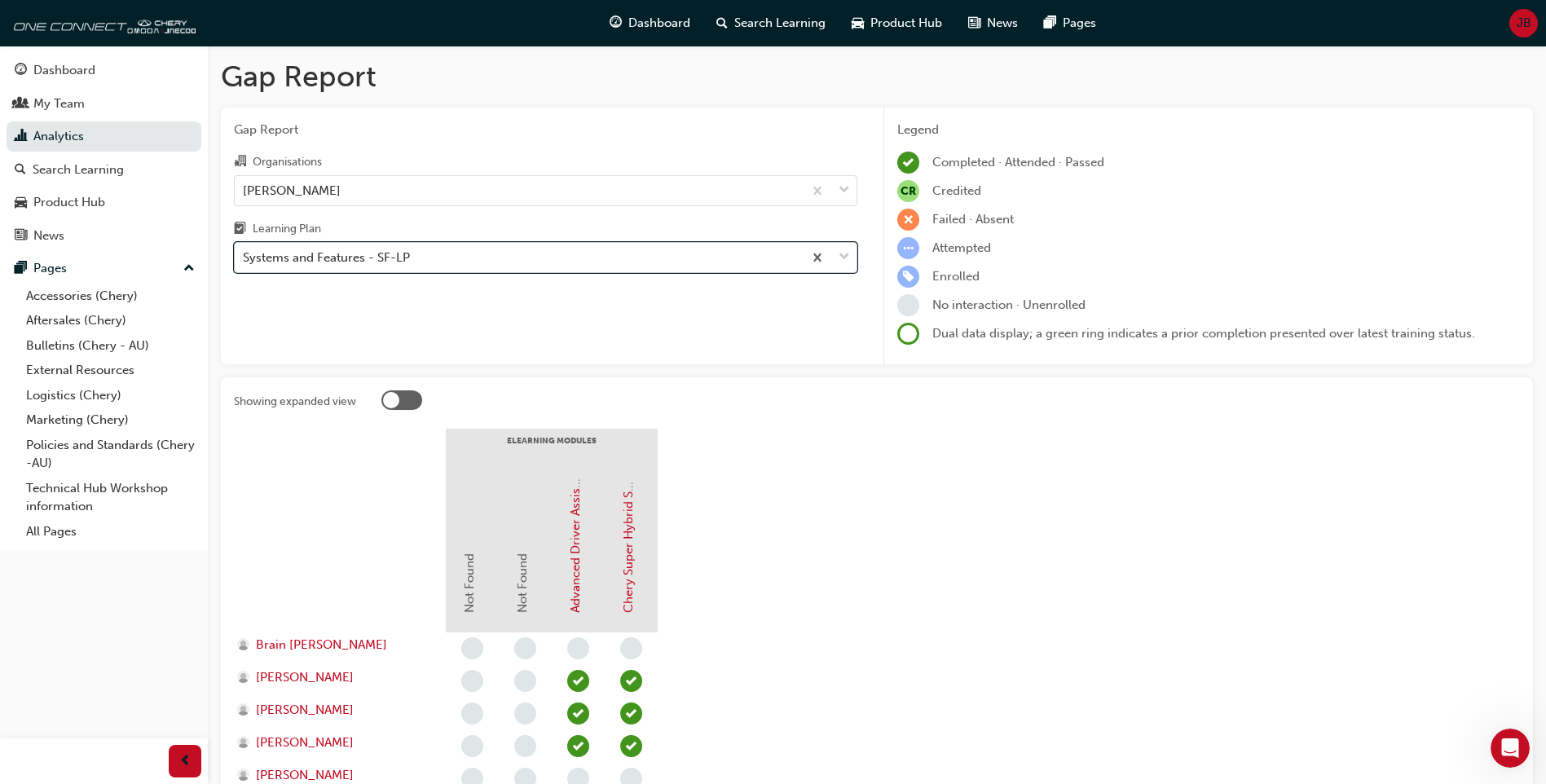
click at [844, 251] on span "down-icon" at bounding box center [844, 257] width 11 height 21
click at [245, 251] on input "Learning Plan option Systems and Features - SF-LP, selected. 0 results availabl…" at bounding box center [244, 257] width 2 height 14
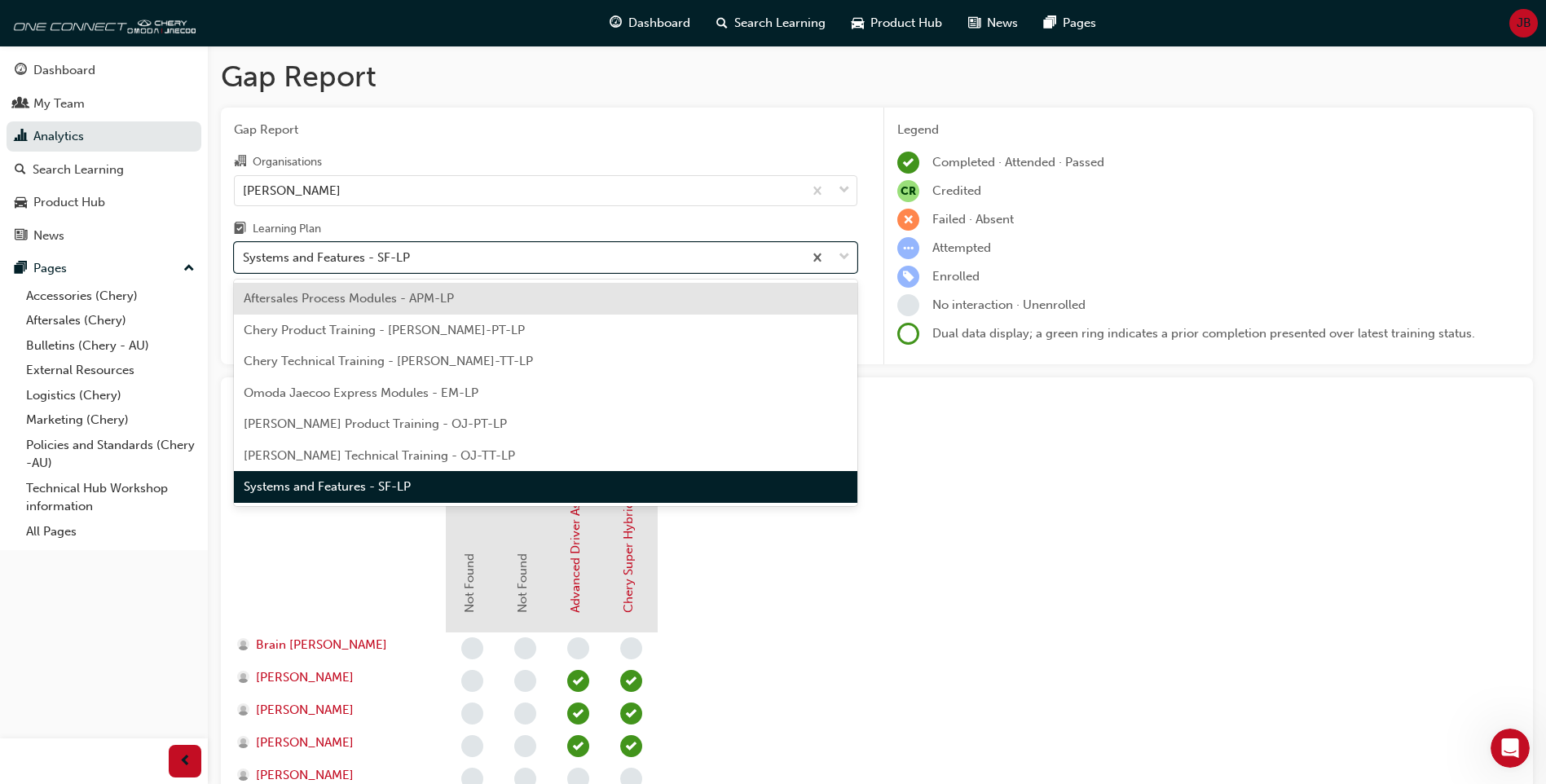
click at [492, 335] on div "Chery Product Training - [PERSON_NAME]-PT-LP" at bounding box center [545, 331] width 623 height 32
